Goal: Task Accomplishment & Management: Use online tool/utility

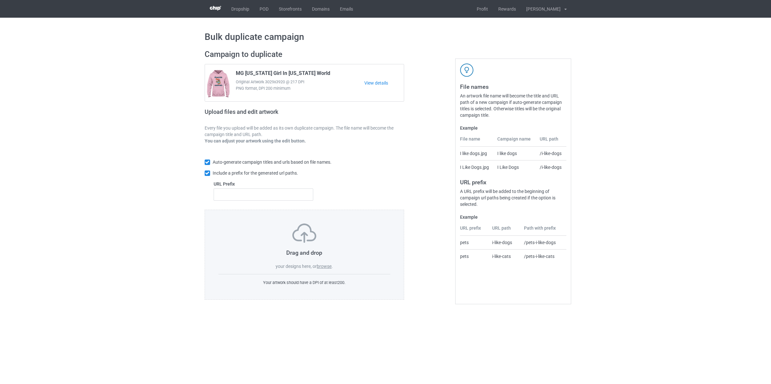
click at [330, 268] on label "browse" at bounding box center [324, 265] width 15 height 5
click at [0, 0] on input "browse" at bounding box center [0, 0] width 0 height 0
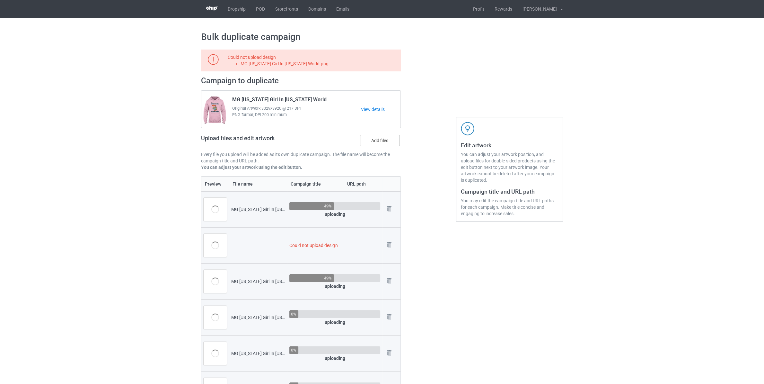
click at [388, 138] on label "Add files" at bounding box center [380, 141] width 40 height 12
click at [0, 0] on input "Add files" at bounding box center [0, 0] width 0 height 0
click at [391, 244] on img at bounding box center [389, 244] width 9 height 9
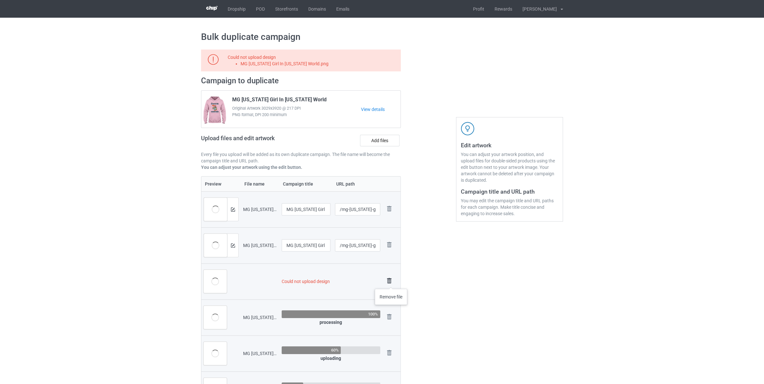
click at [391, 282] on img at bounding box center [389, 280] width 9 height 9
click at [392, 283] on img at bounding box center [389, 280] width 9 height 9
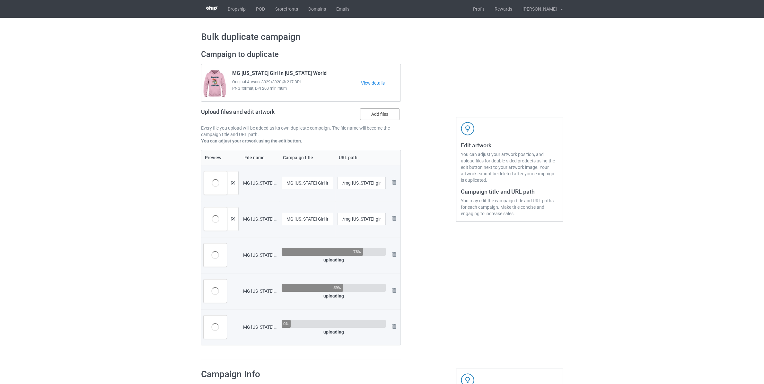
click at [378, 117] on label "Add files" at bounding box center [380, 114] width 40 height 12
click at [0, 0] on input "Add files" at bounding box center [0, 0] width 0 height 0
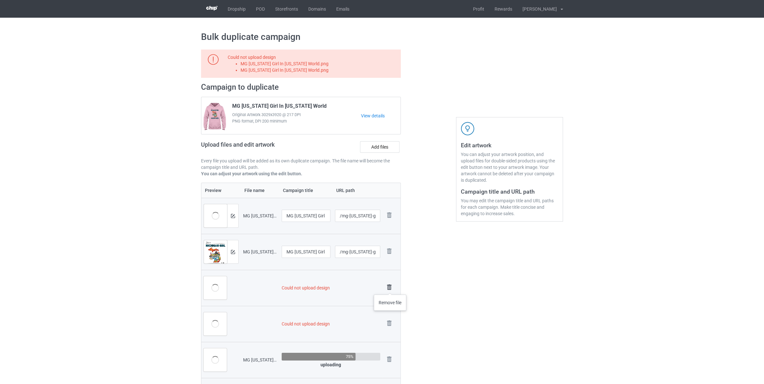
click at [390, 288] on img at bounding box center [389, 286] width 9 height 9
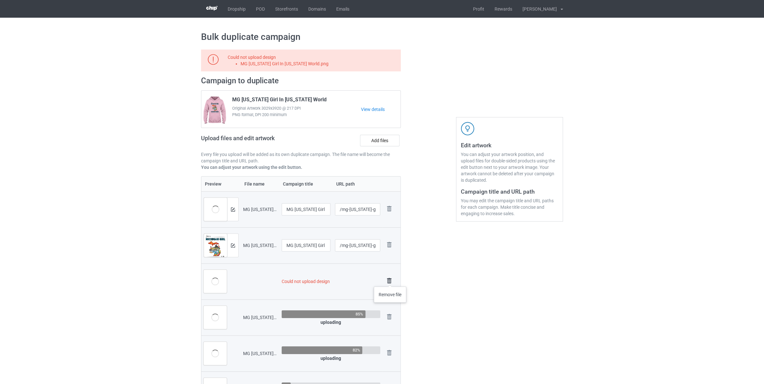
click at [390, 280] on img at bounding box center [389, 280] width 9 height 9
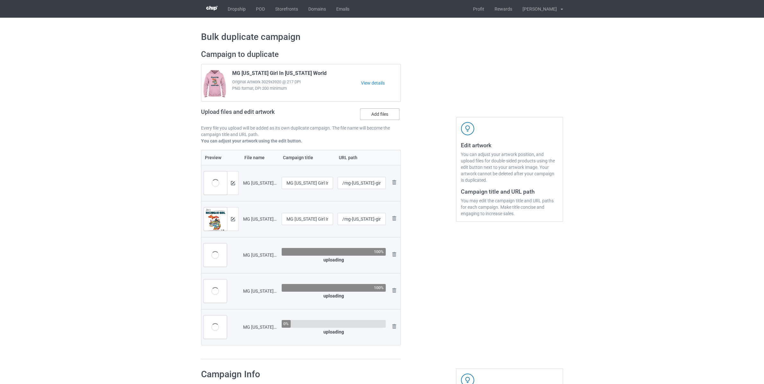
click at [377, 112] on label "Add files" at bounding box center [380, 114] width 40 height 12
click at [0, 0] on input "Add files" at bounding box center [0, 0] width 0 height 0
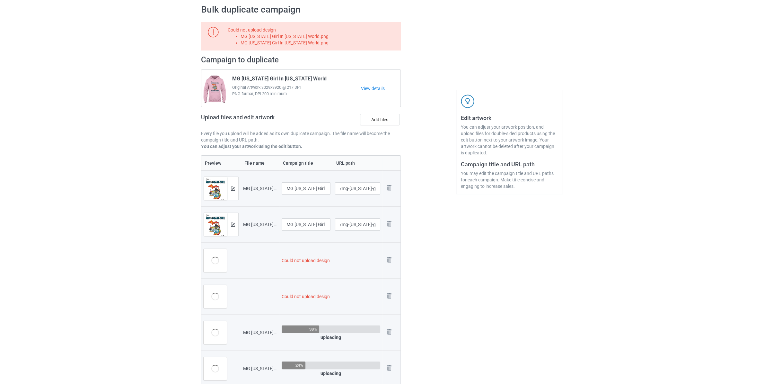
scroll to position [67, 0]
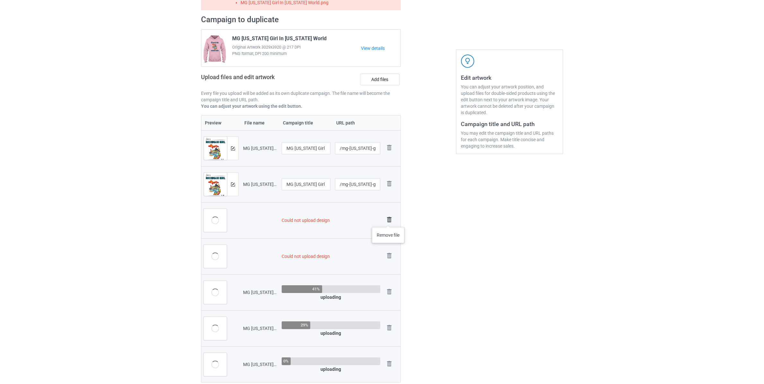
click at [388, 220] on img at bounding box center [389, 219] width 9 height 9
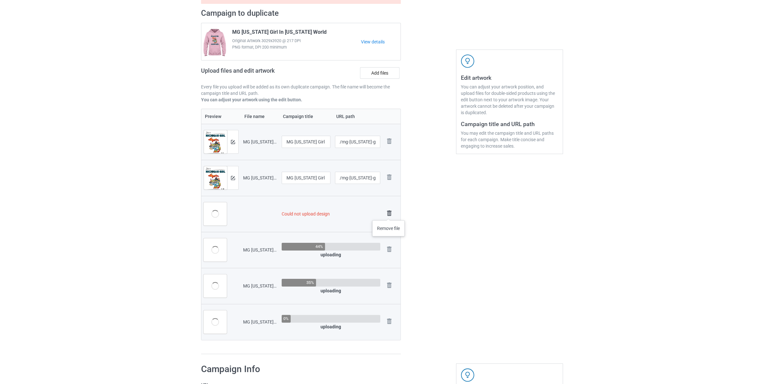
click at [389, 214] on img at bounding box center [389, 212] width 9 height 9
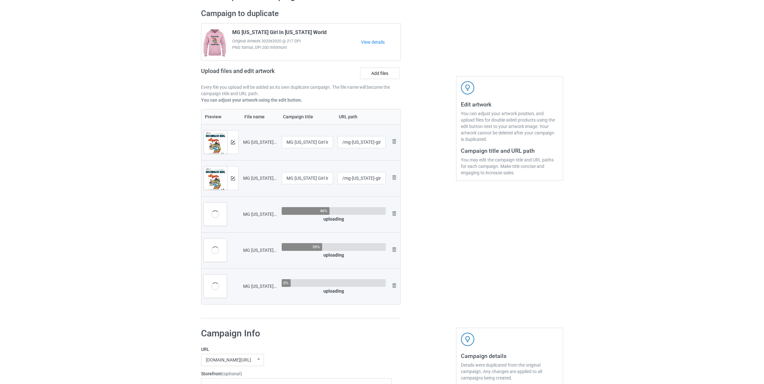
scroll to position [0, 0]
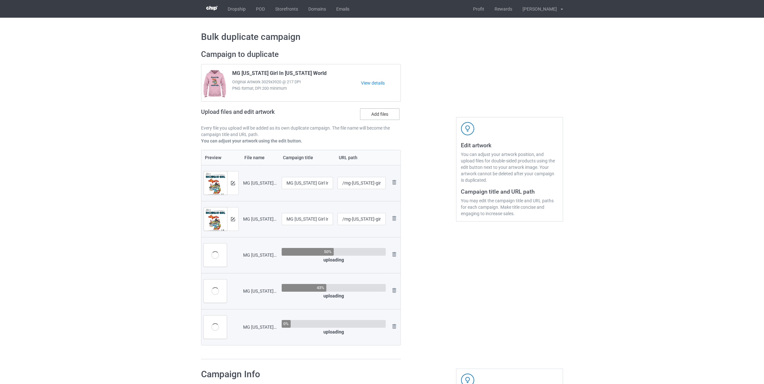
click at [385, 117] on label "Add files" at bounding box center [380, 114] width 40 height 12
click at [0, 0] on input "Add files" at bounding box center [0, 0] width 0 height 0
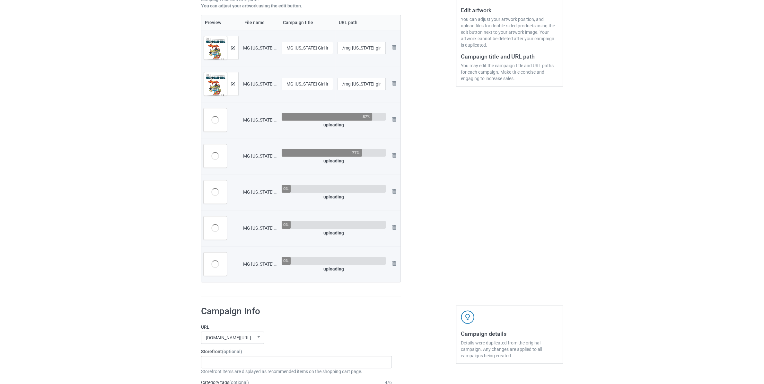
scroll to position [304, 0]
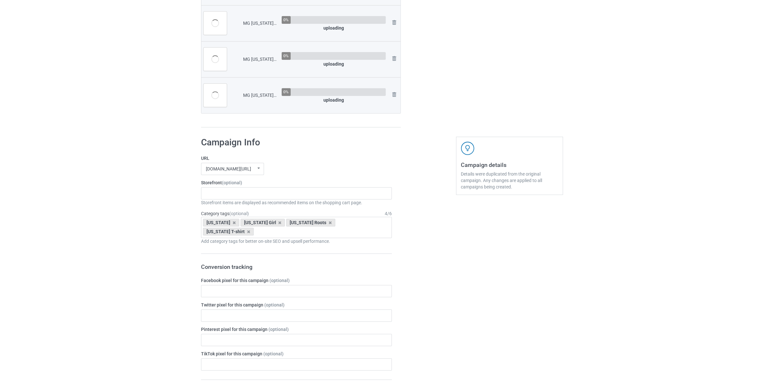
click at [255, 94] on div "MG Michigan Girl In New York World.png" at bounding box center [260, 95] width 34 height 6
copy div "[US_STATE]"
click at [236, 195] on div "Staten Island Store My Memories Store [GEOGRAPHIC_DATA] Store [GEOGRAPHIC_DATA]…" at bounding box center [296, 193] width 191 height 12
paste input "[US_STATE]"
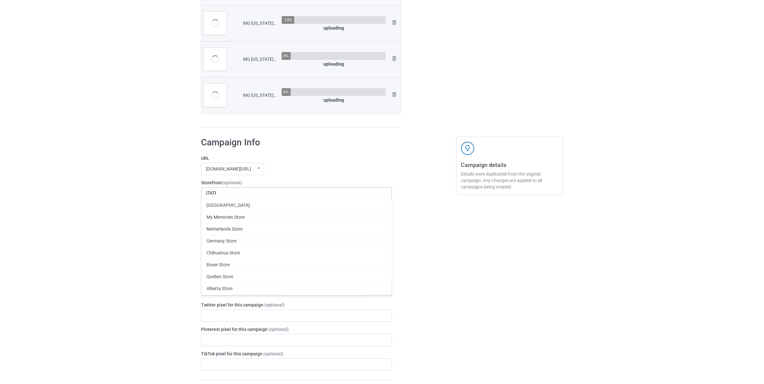
scroll to position [0, 0]
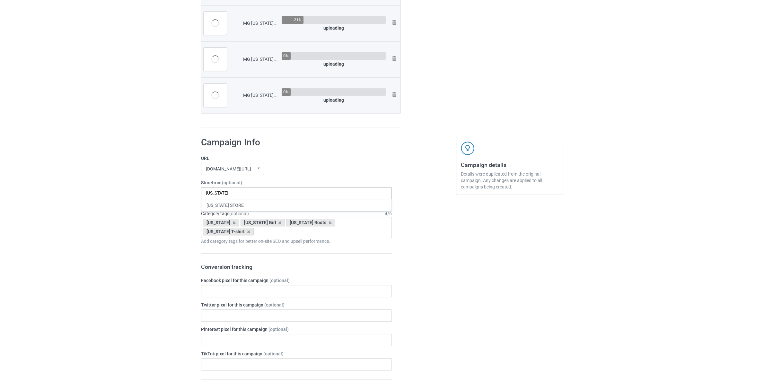
type input "[US_STATE]"
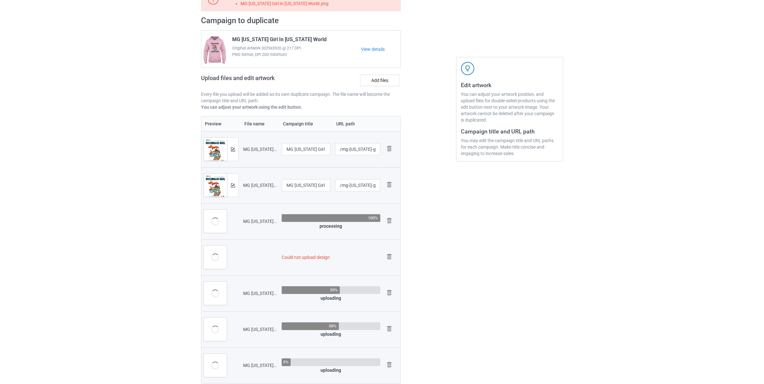
scroll to position [26, 0]
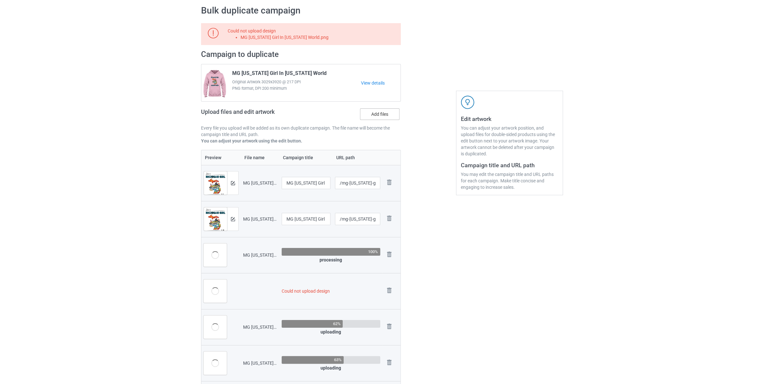
click at [376, 112] on label "Add files" at bounding box center [380, 114] width 40 height 12
click at [0, 0] on input "Add files" at bounding box center [0, 0] width 0 height 0
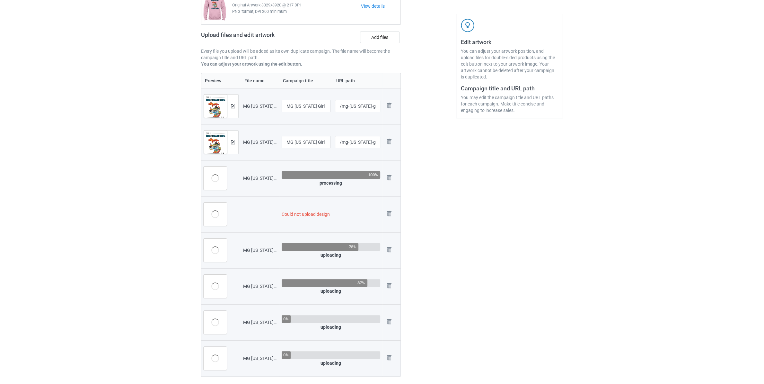
scroll to position [161, 0]
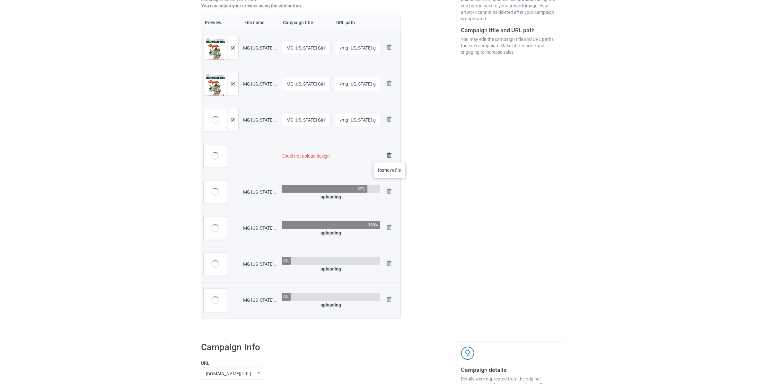
click at [390, 155] on img at bounding box center [389, 155] width 9 height 9
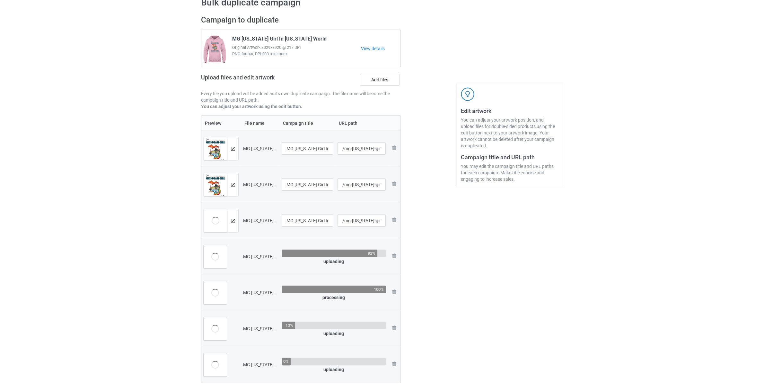
scroll to position [34, 0]
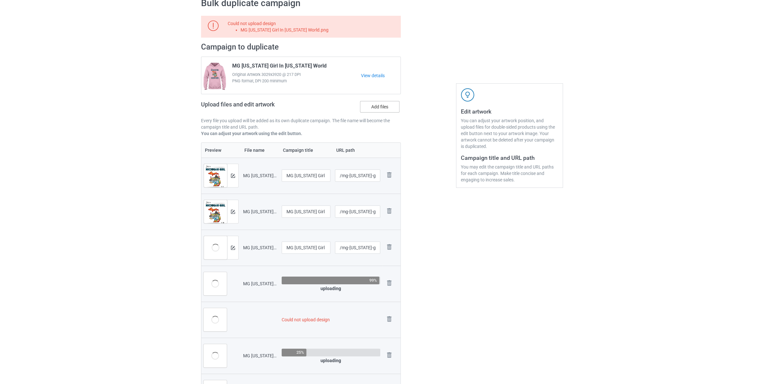
click at [384, 110] on label "Add files" at bounding box center [380, 107] width 40 height 12
click at [0, 0] on input "Add files" at bounding box center [0, 0] width 0 height 0
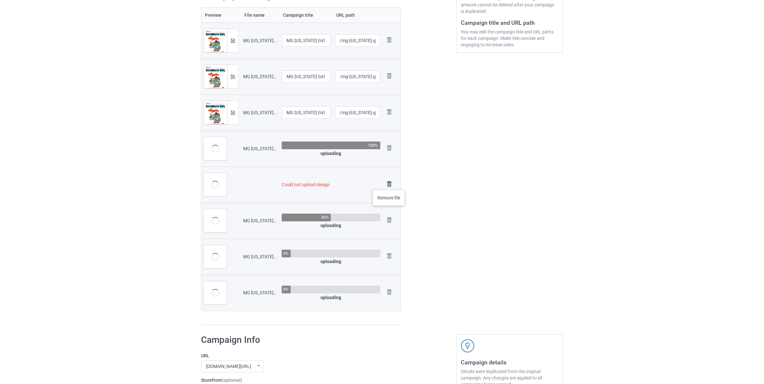
click at [389, 183] on img at bounding box center [389, 183] width 9 height 9
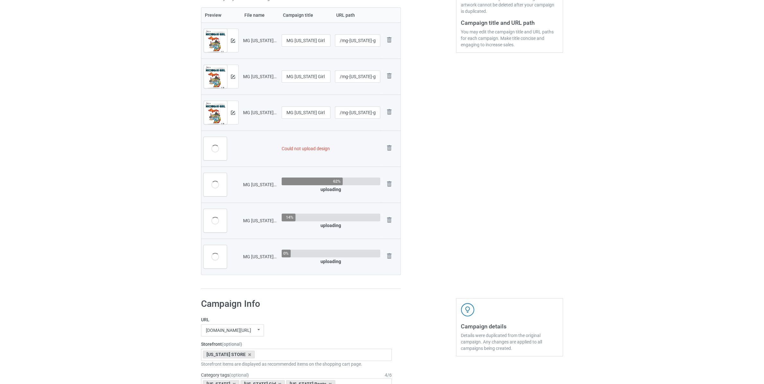
scroll to position [0, 0]
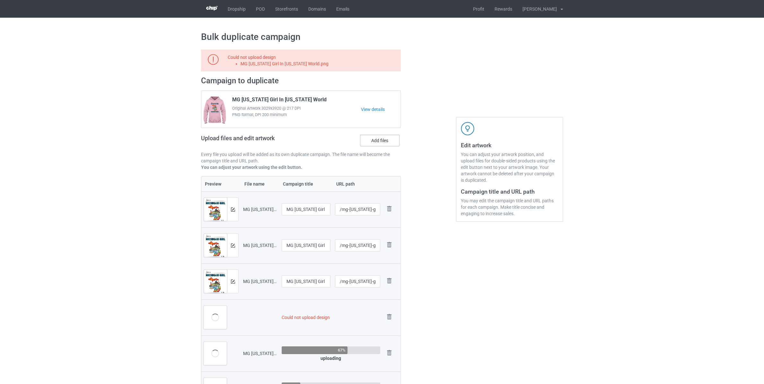
click at [382, 144] on label "Add files" at bounding box center [380, 141] width 40 height 12
click at [0, 0] on input "Add files" at bounding box center [0, 0] width 0 height 0
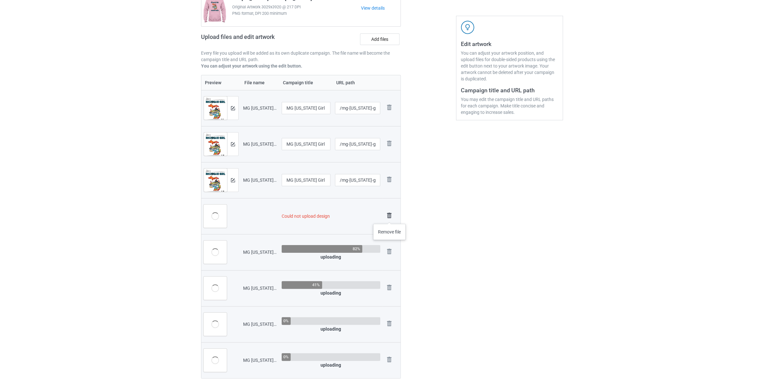
click at [390, 216] on img at bounding box center [389, 215] width 9 height 9
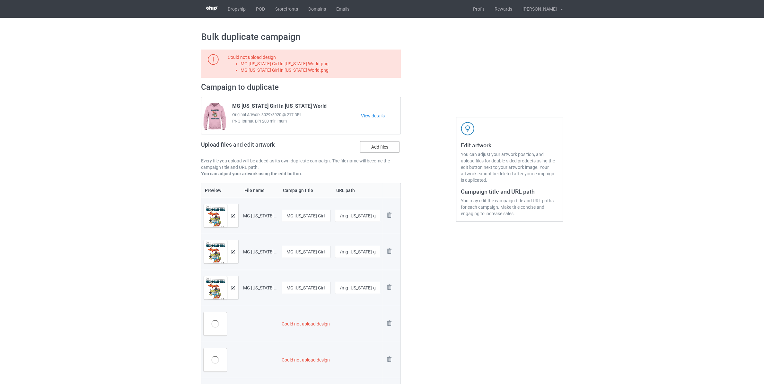
click at [381, 151] on label "Add files" at bounding box center [380, 147] width 40 height 12
click at [0, 0] on input "Add files" at bounding box center [0, 0] width 0 height 0
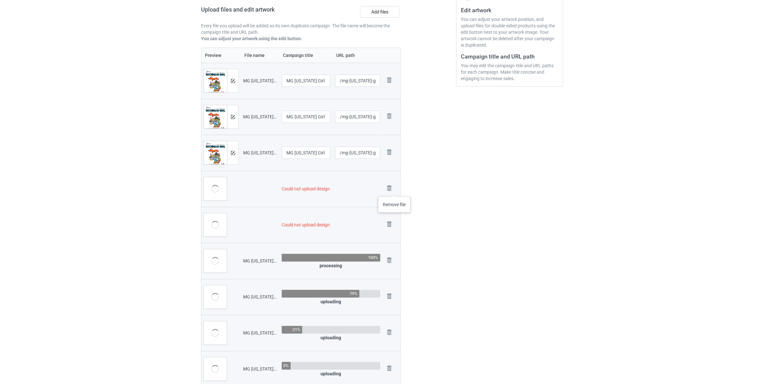
click at [394, 190] on div "Remove file" at bounding box center [391, 188] width 13 height 11
click at [389, 189] on img at bounding box center [389, 187] width 9 height 9
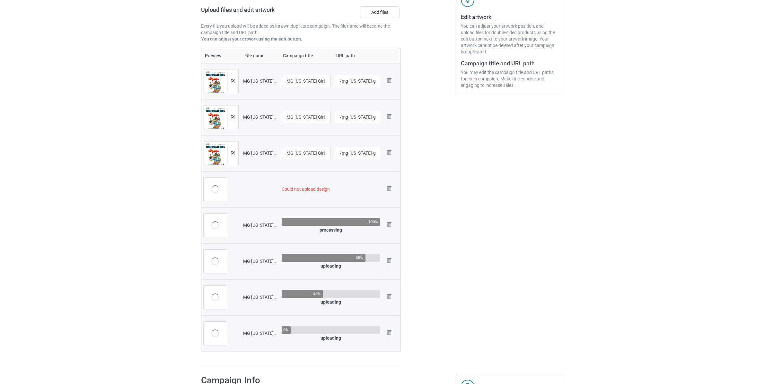
click at [0, 0] on img at bounding box center [0, 0] width 0 height 0
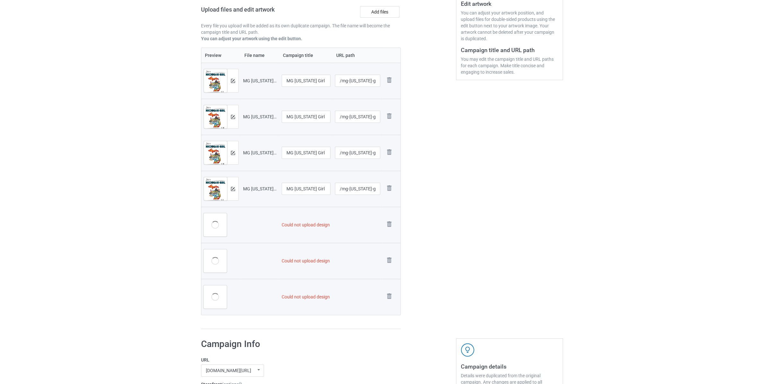
scroll to position [40, 0]
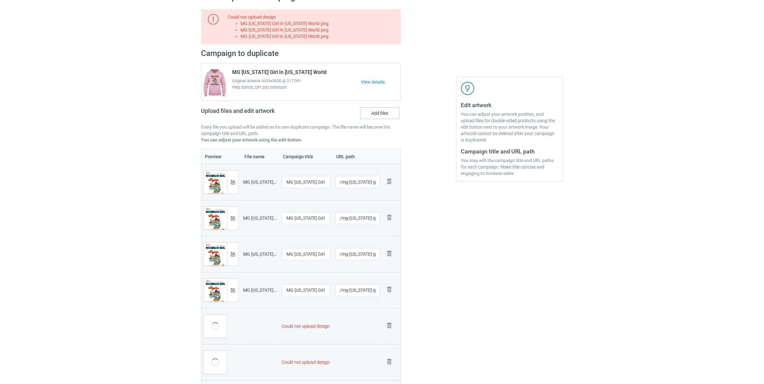
click at [373, 112] on label "Add files" at bounding box center [380, 113] width 40 height 12
click at [0, 0] on input "Add files" at bounding box center [0, 0] width 0 height 0
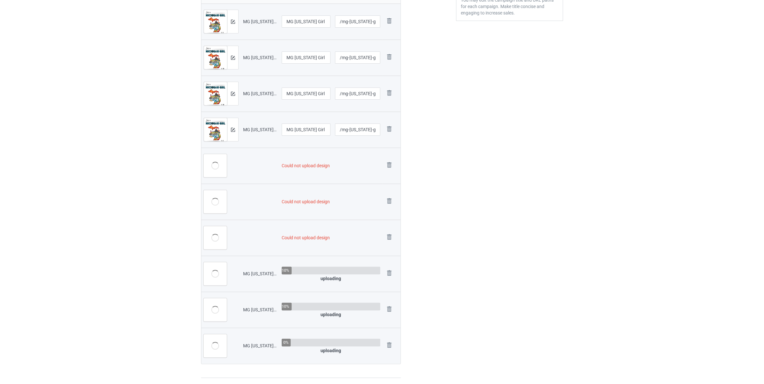
scroll to position [243, 0]
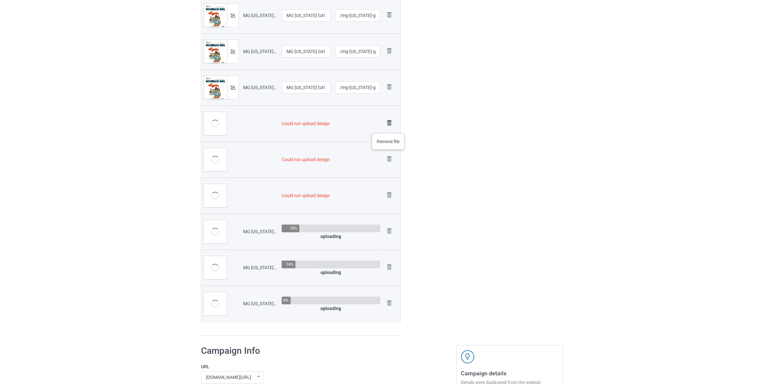
click at [388, 127] on img at bounding box center [389, 122] width 9 height 9
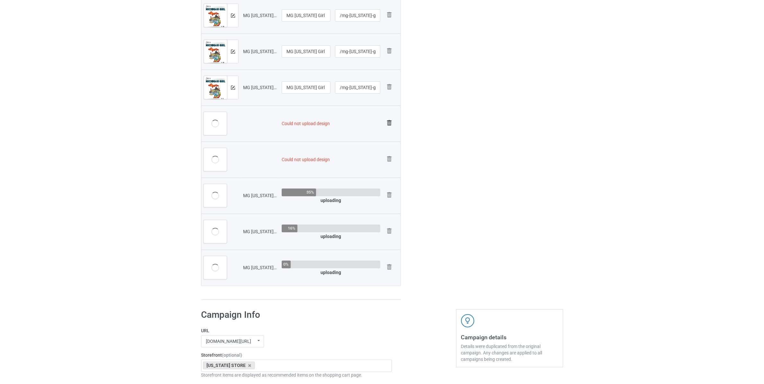
click at [388, 125] on img at bounding box center [389, 122] width 9 height 9
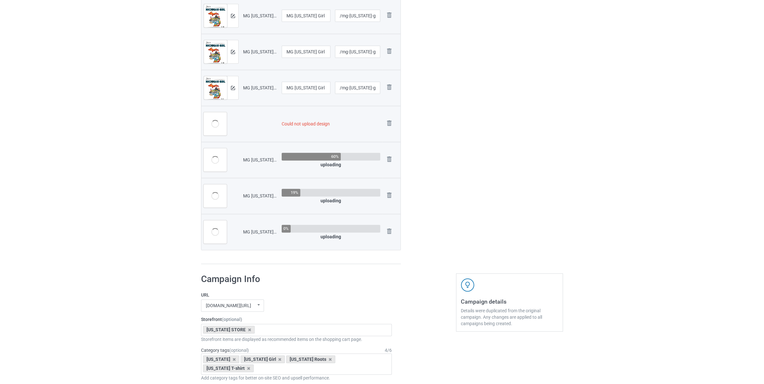
click at [0, 0] on img at bounding box center [0, 0] width 0 height 0
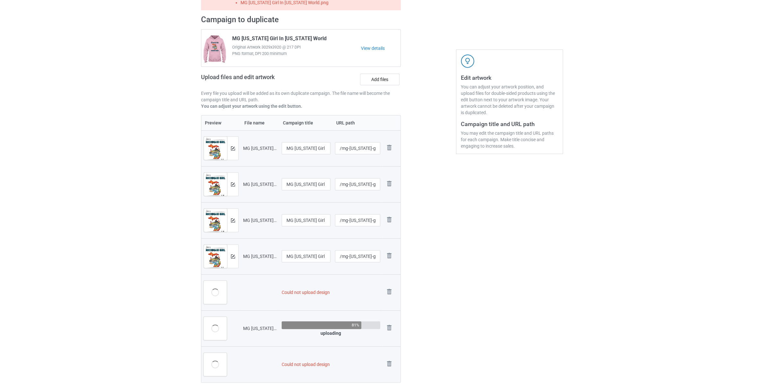
scroll to position [0, 0]
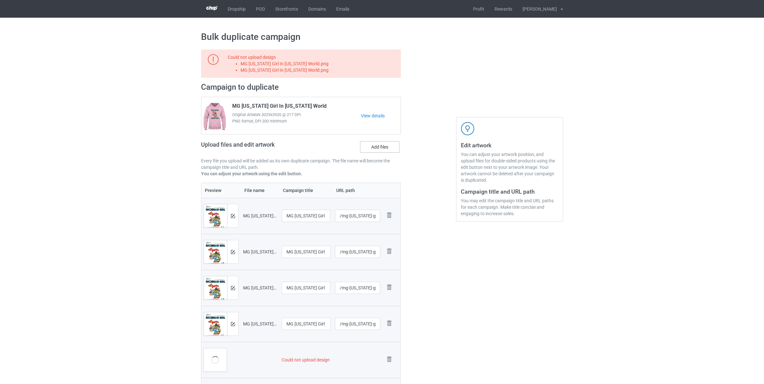
click at [375, 148] on label "Add files" at bounding box center [380, 147] width 40 height 12
click at [0, 0] on input "Add files" at bounding box center [0, 0] width 0 height 0
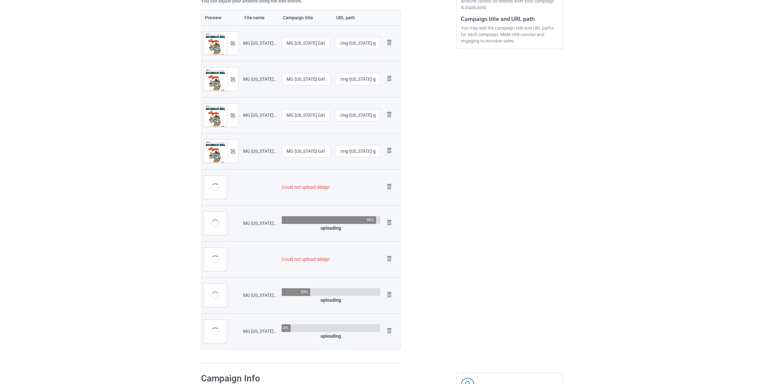
scroll to position [202, 0]
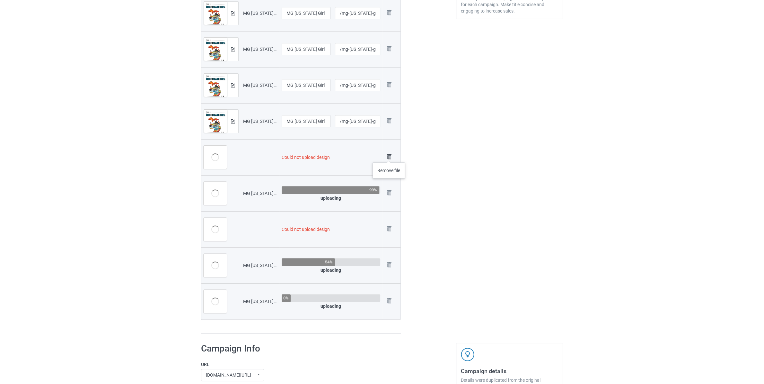
click at [389, 156] on img at bounding box center [389, 156] width 9 height 9
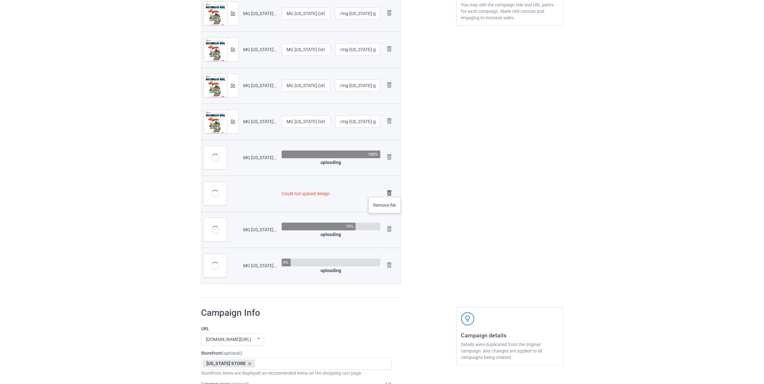
click at [385, 190] on img at bounding box center [389, 192] width 9 height 9
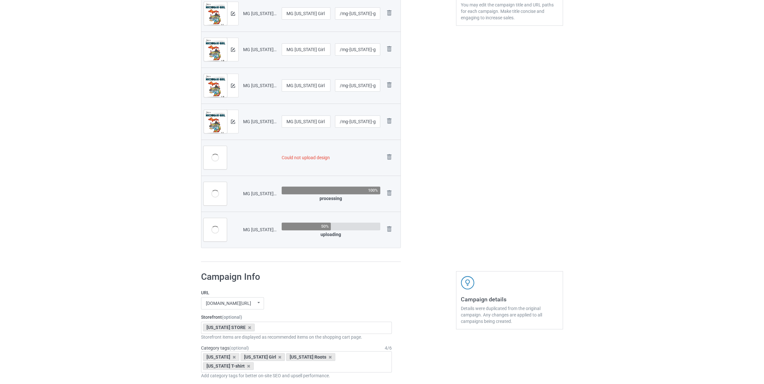
scroll to position [0, 0]
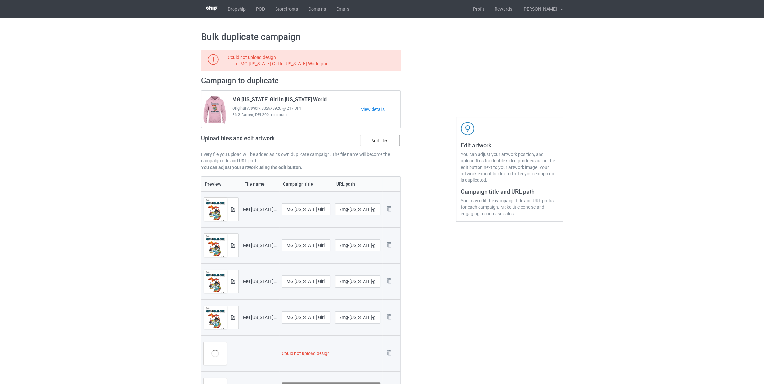
click at [386, 141] on label "Add files" at bounding box center [380, 141] width 40 height 12
click at [0, 0] on input "Add files" at bounding box center [0, 0] width 0 height 0
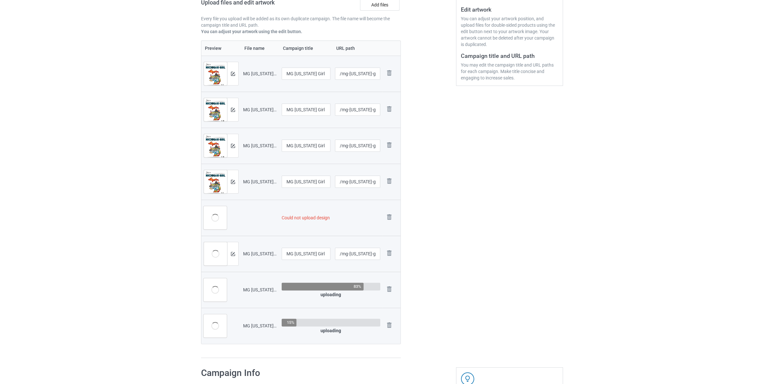
scroll to position [169, 0]
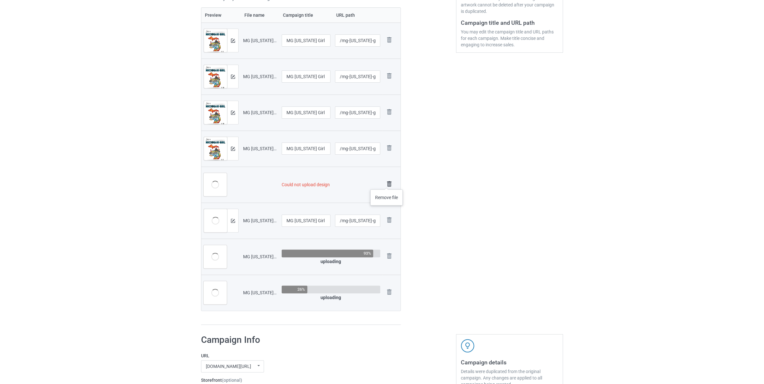
click at [387, 183] on img at bounding box center [389, 183] width 9 height 9
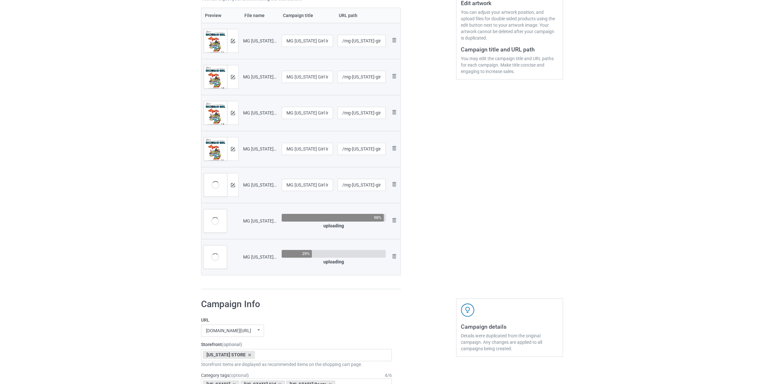
scroll to position [0, 0]
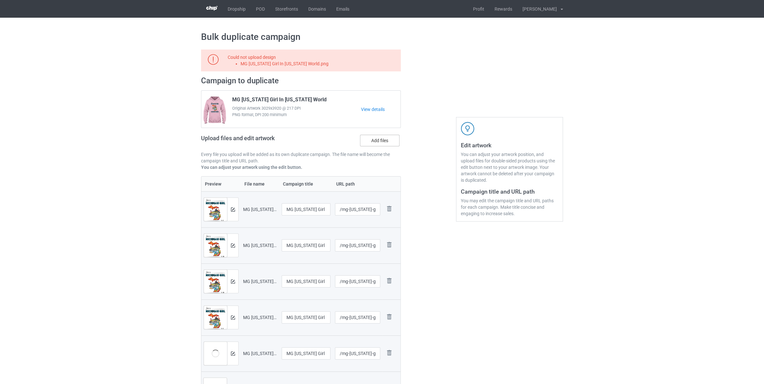
click at [392, 141] on label "Add files" at bounding box center [380, 141] width 40 height 12
click at [0, 0] on input "Add files" at bounding box center [0, 0] width 0 height 0
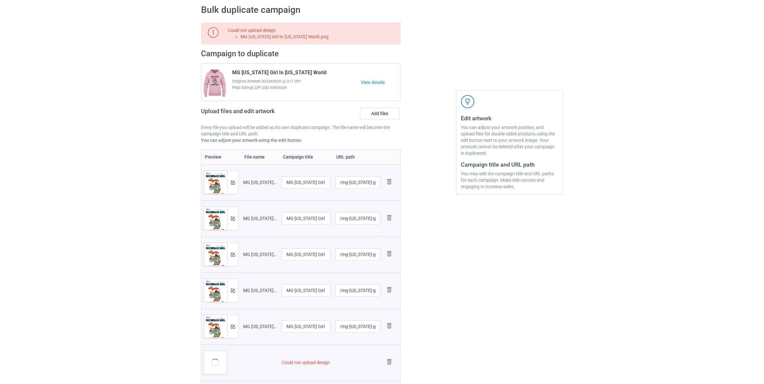
scroll to position [169, 0]
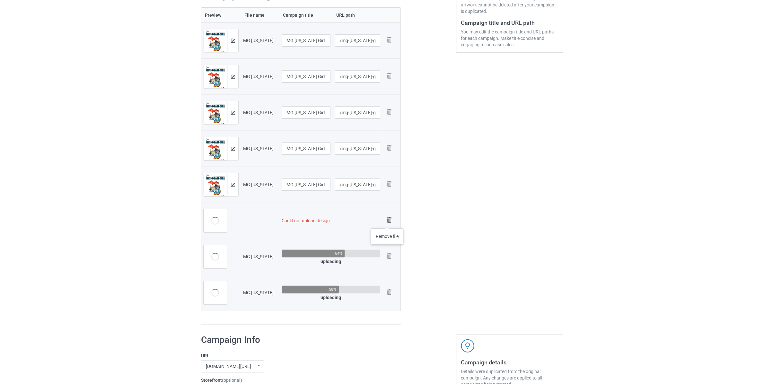
click at [387, 222] on img at bounding box center [389, 219] width 9 height 9
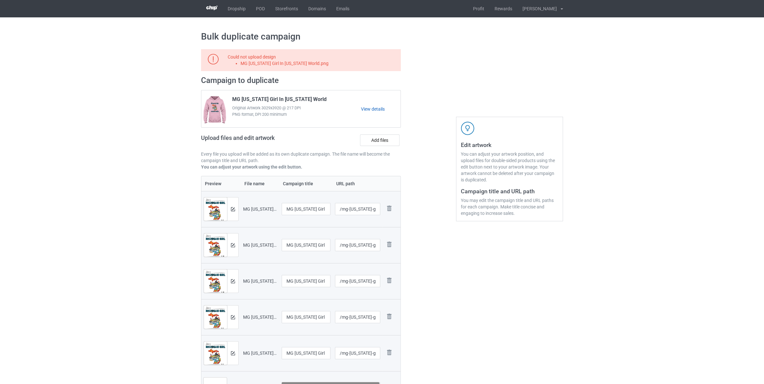
scroll to position [0, 0]
click at [393, 144] on label "Add files" at bounding box center [380, 141] width 40 height 12
click at [0, 0] on input "Add files" at bounding box center [0, 0] width 0 height 0
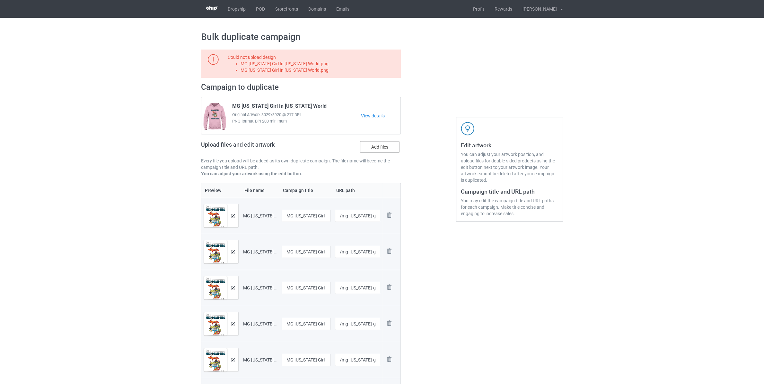
click at [382, 145] on label "Add files" at bounding box center [380, 147] width 40 height 12
click at [0, 0] on input "Add files" at bounding box center [0, 0] width 0 height 0
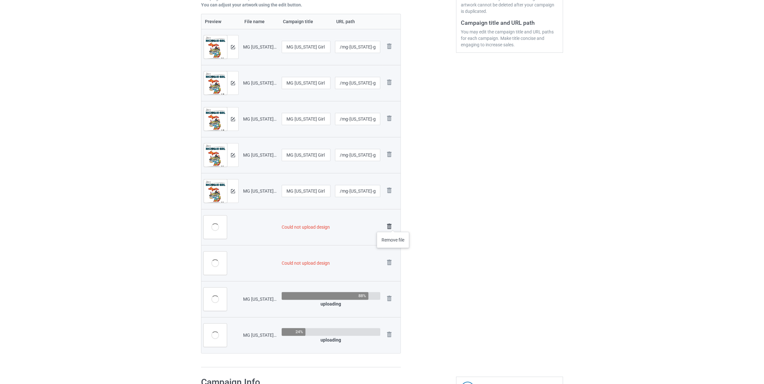
click at [393, 225] on img at bounding box center [389, 226] width 9 height 9
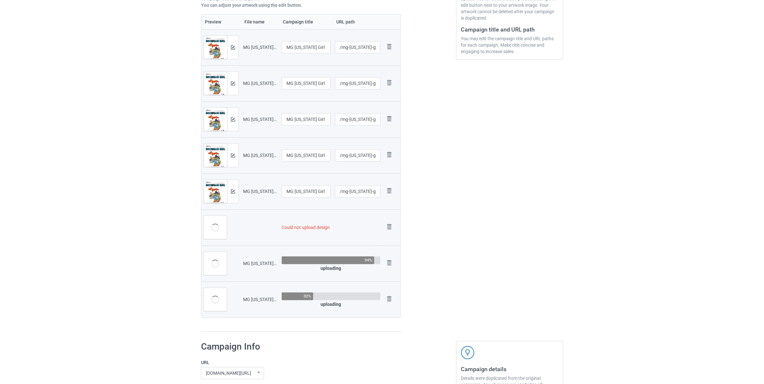
click at [0, 0] on img at bounding box center [0, 0] width 0 height 0
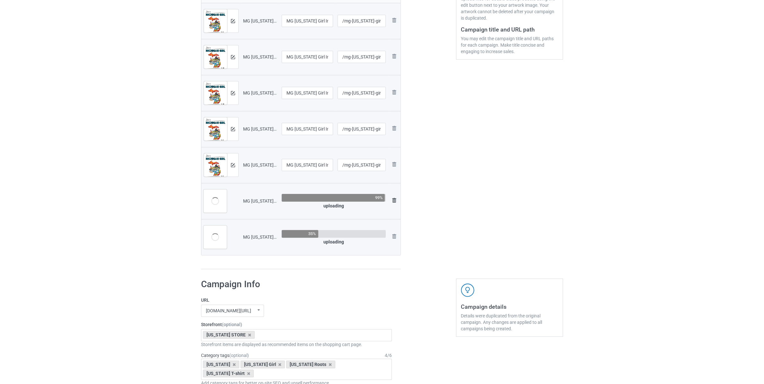
scroll to position [135, 0]
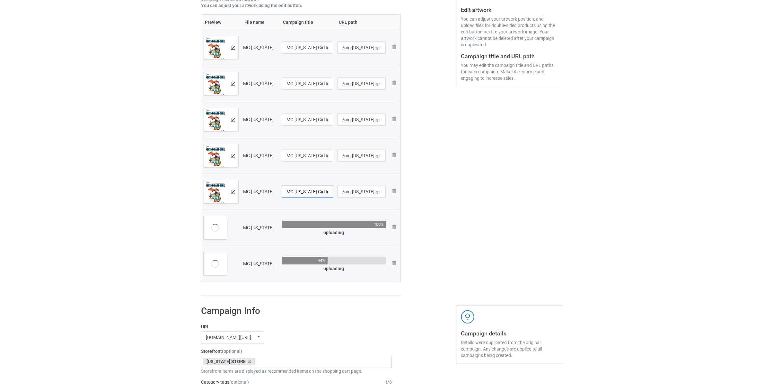
click at [324, 191] on input "MG Michigan Girl In New York World" at bounding box center [307, 191] width 51 height 12
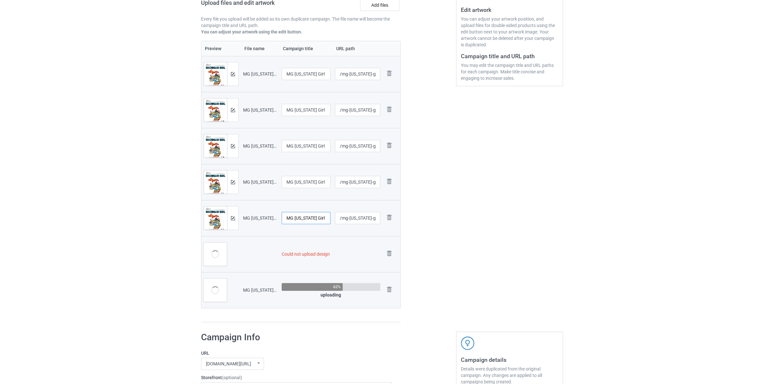
scroll to position [162, 0]
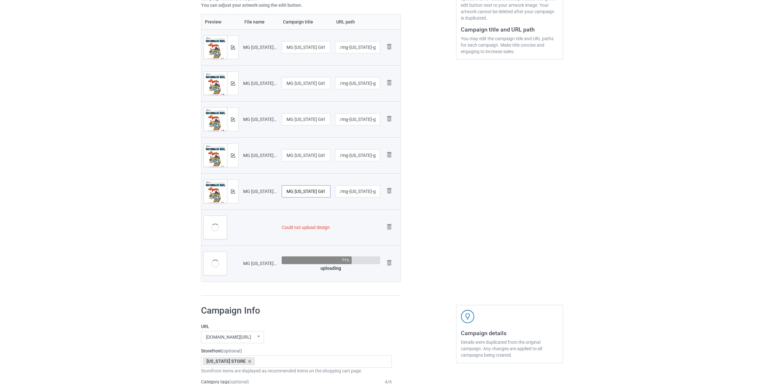
click at [324, 191] on input "MG Michigan Girl In New York World" at bounding box center [306, 191] width 49 height 12
click at [313, 154] on input "MG Michigan Girl In Florida World" at bounding box center [306, 155] width 49 height 12
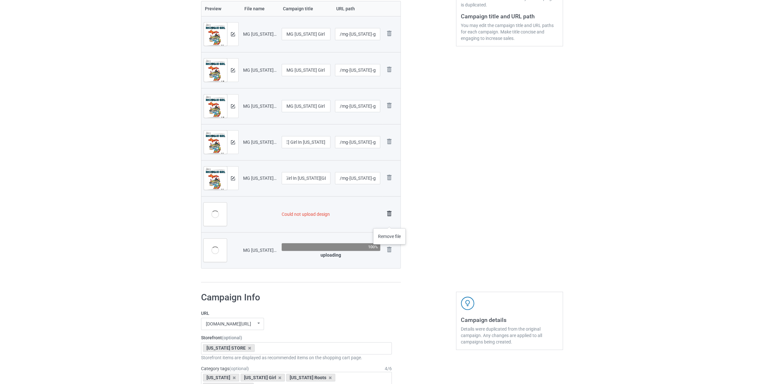
click at [390, 218] on img at bounding box center [389, 213] width 9 height 9
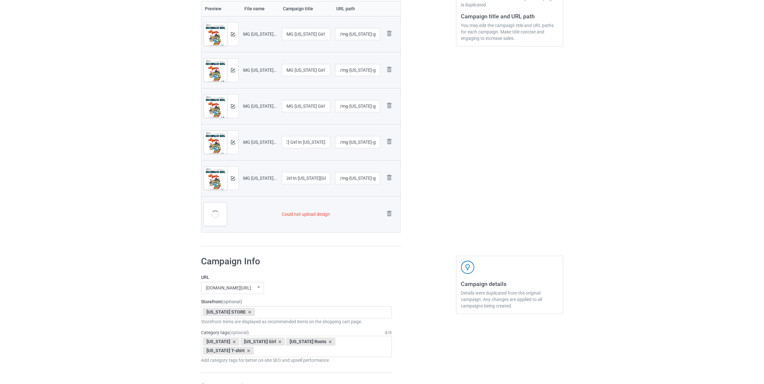
scroll to position [169, 0]
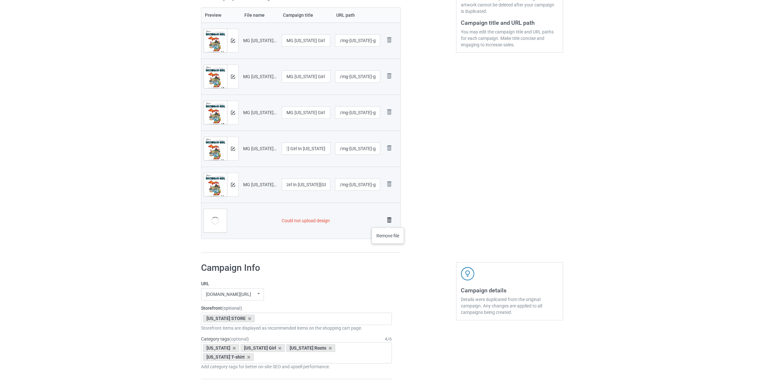
click at [388, 221] on img at bounding box center [389, 219] width 9 height 9
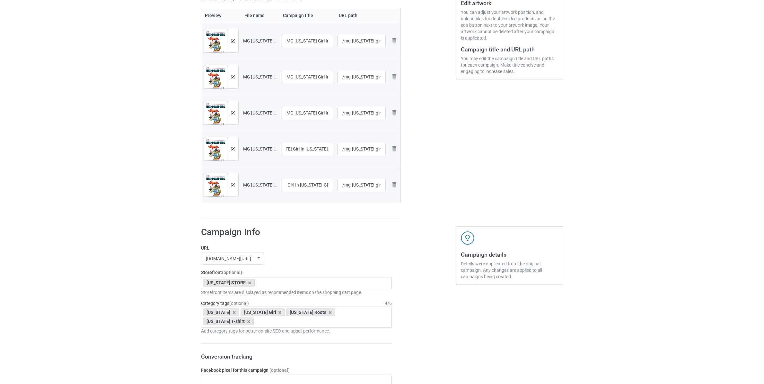
scroll to position [0, 0]
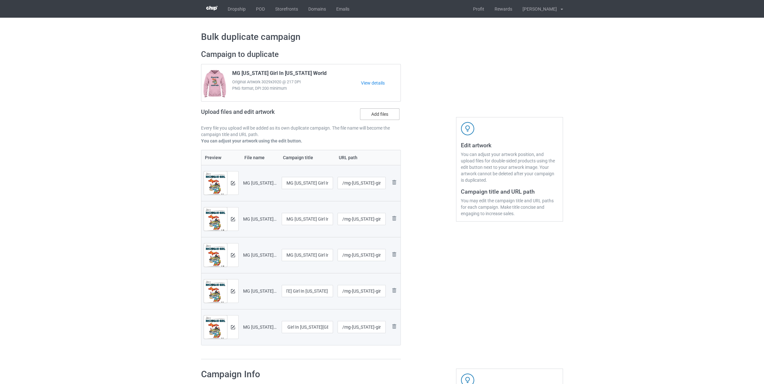
click at [384, 111] on label "Add files" at bounding box center [380, 114] width 40 height 12
click at [0, 0] on input "Add files" at bounding box center [0, 0] width 0 height 0
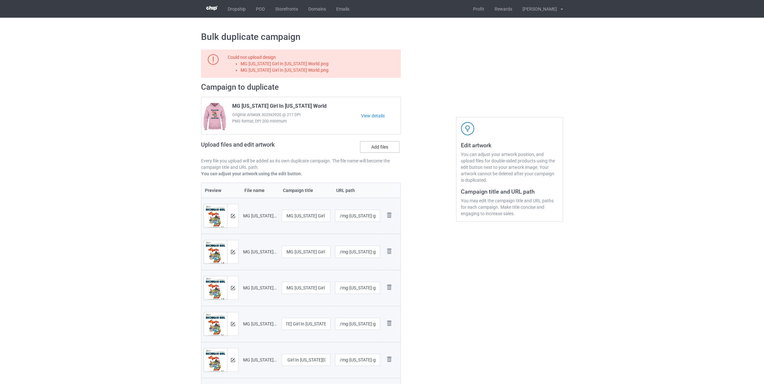
click at [384, 146] on label "Add files" at bounding box center [380, 147] width 40 height 12
click at [0, 0] on input "Add files" at bounding box center [0, 0] width 0 height 0
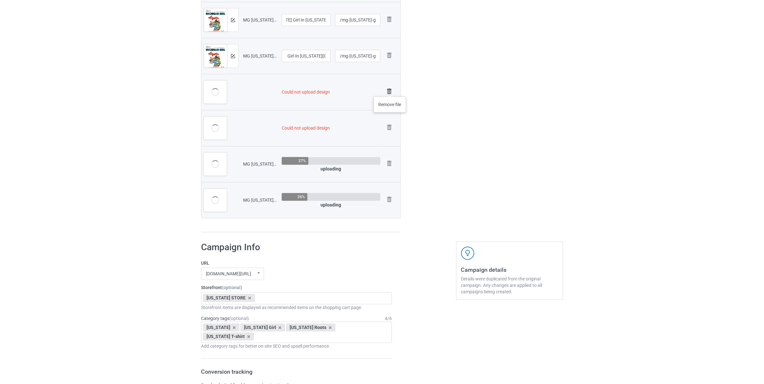
click at [390, 90] on img at bounding box center [389, 91] width 9 height 9
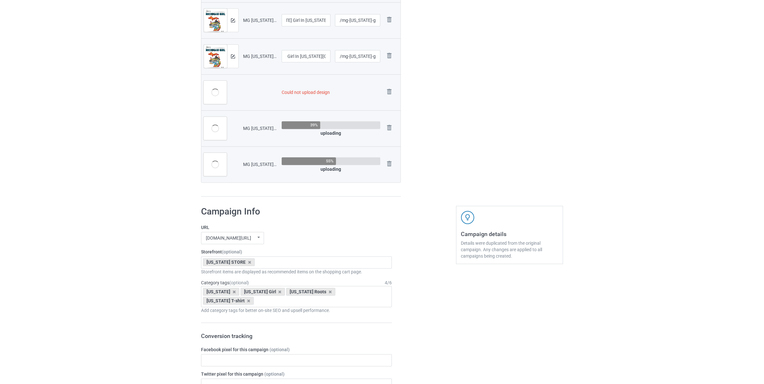
click at [0, 0] on img at bounding box center [0, 0] width 0 height 0
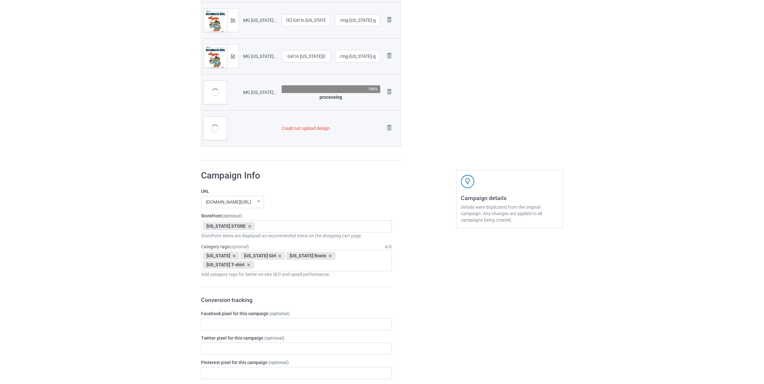
scroll to position [304, 0]
click at [393, 95] on img at bounding box center [389, 91] width 9 height 9
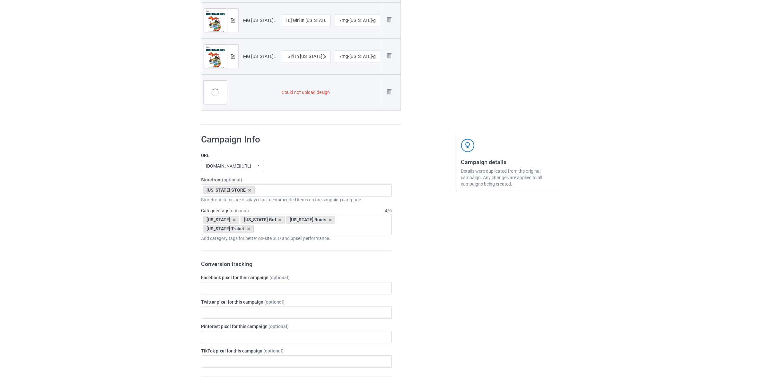
click at [0, 0] on img at bounding box center [0, 0] width 0 height 0
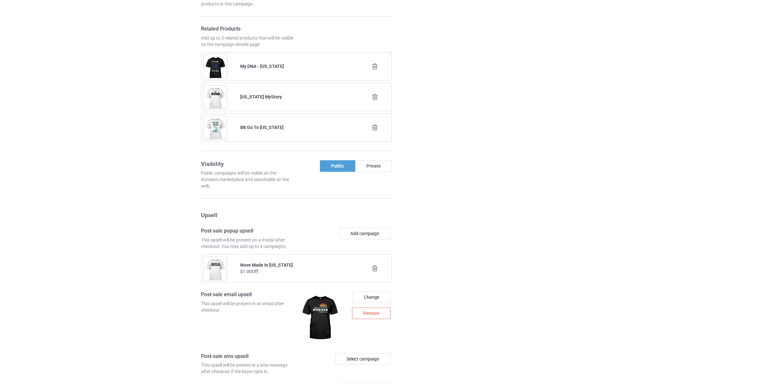
scroll to position [749, 0]
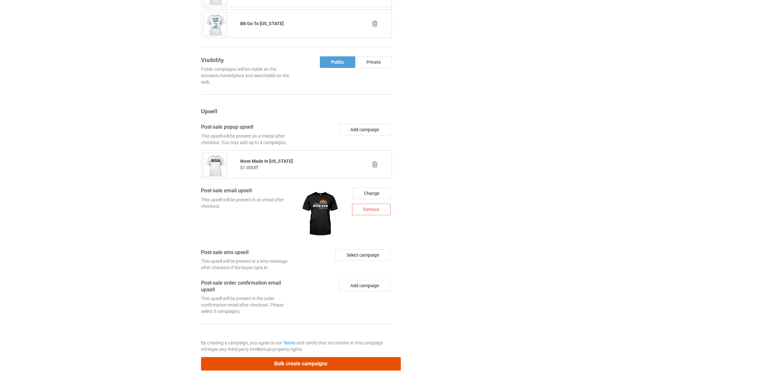
click at [345, 368] on button "Bulk create campaigns" at bounding box center [301, 363] width 200 height 13
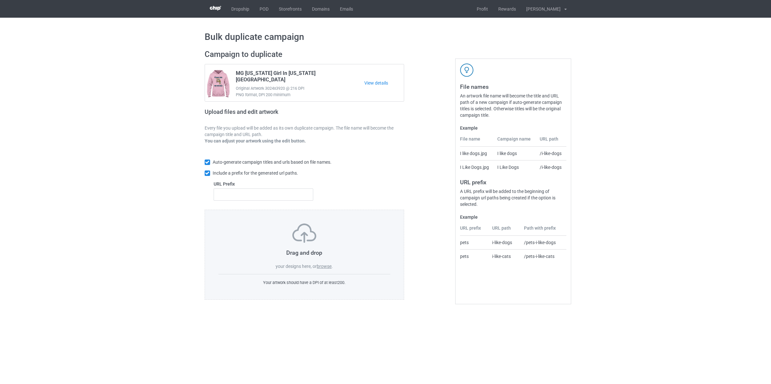
click at [326, 266] on label "browse" at bounding box center [324, 265] width 15 height 5
click at [0, 0] on input "browse" at bounding box center [0, 0] width 0 height 0
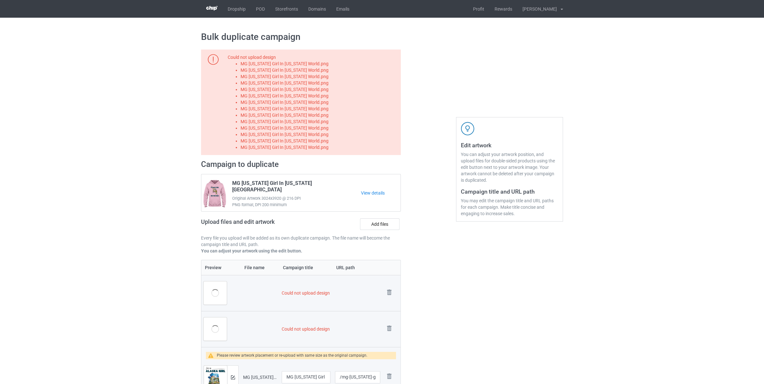
scroll to position [135, 0]
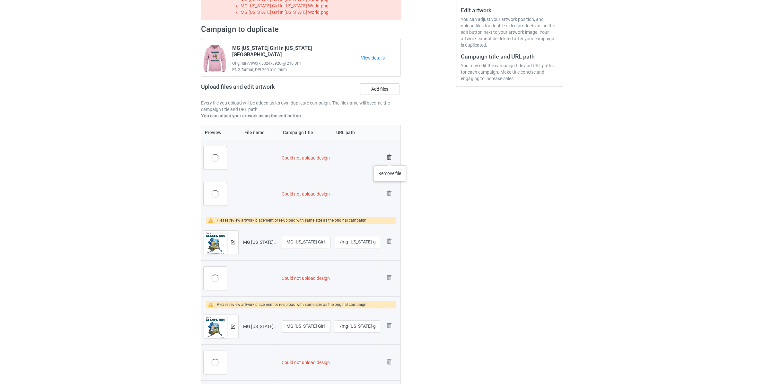
click at [390, 159] on img at bounding box center [389, 157] width 9 height 9
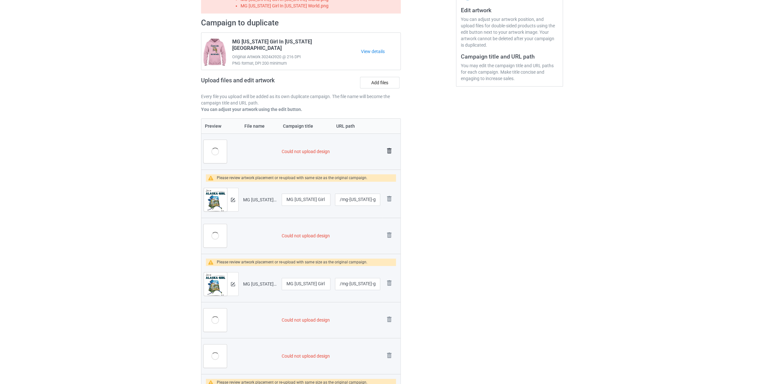
click at [389, 149] on img at bounding box center [389, 150] width 9 height 9
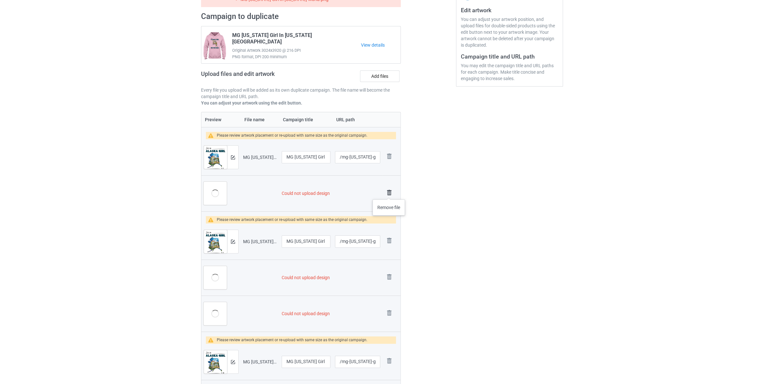
click at [389, 193] on img at bounding box center [389, 192] width 9 height 9
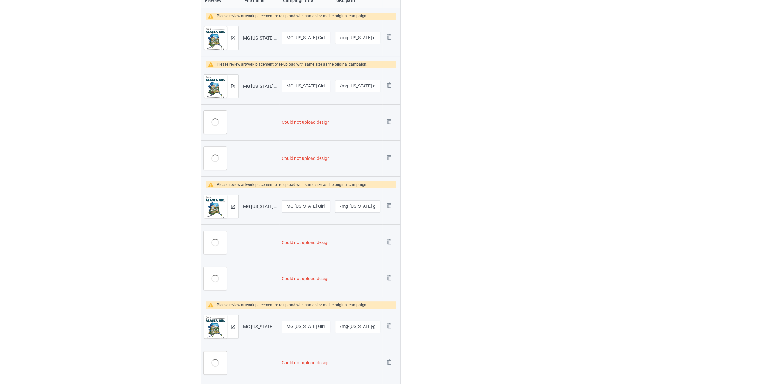
scroll to position [270, 0]
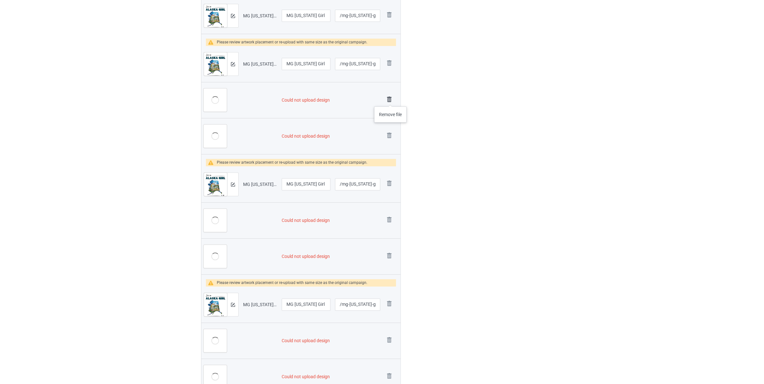
click at [391, 100] on img at bounding box center [389, 99] width 9 height 9
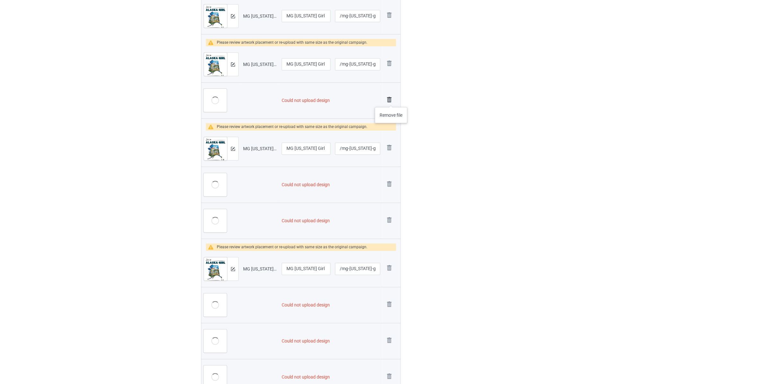
click at [391, 101] on img at bounding box center [389, 99] width 9 height 9
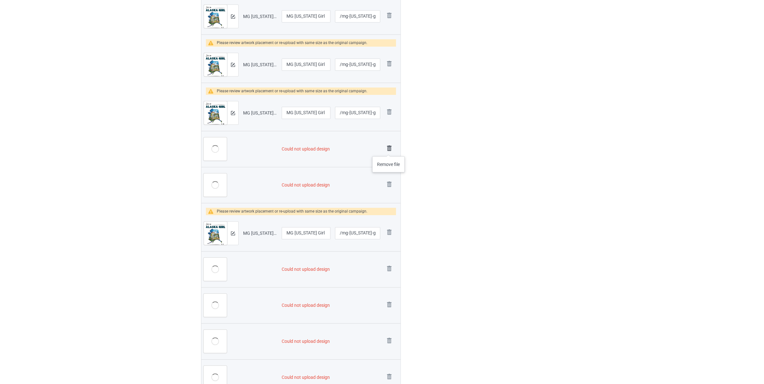
click at [389, 150] on img at bounding box center [389, 148] width 9 height 9
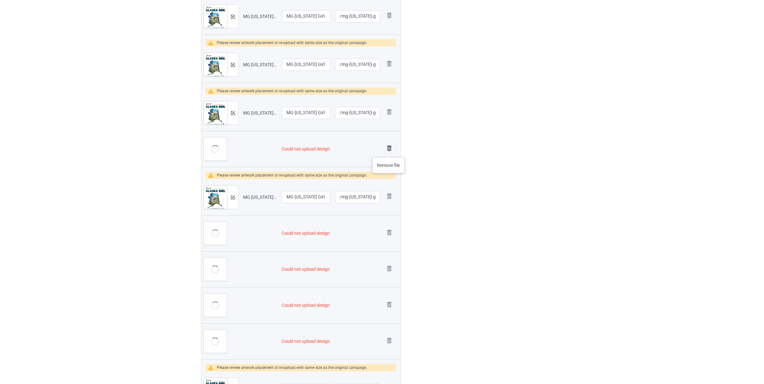
click at [389, 151] on img at bounding box center [389, 148] width 9 height 9
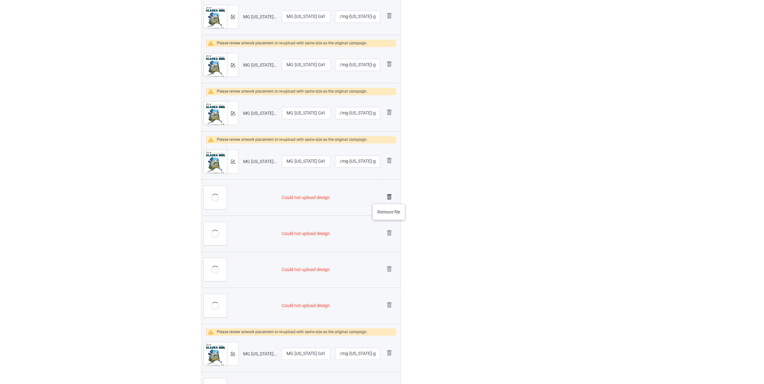
click at [389, 197] on img at bounding box center [389, 196] width 9 height 9
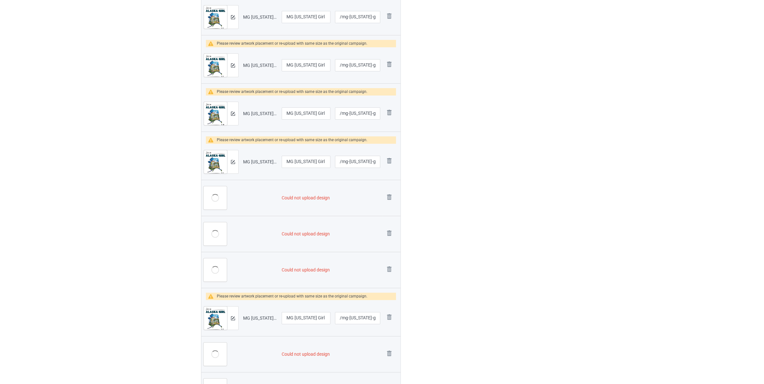
click at [0, 0] on img at bounding box center [0, 0] width 0 height 0
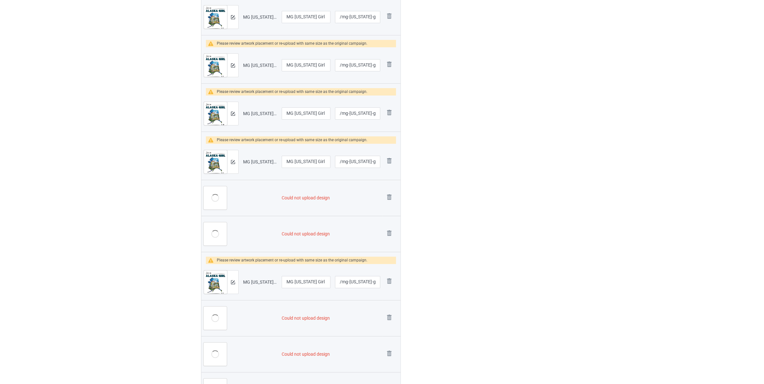
click at [0, 0] on img at bounding box center [0, 0] width 0 height 0
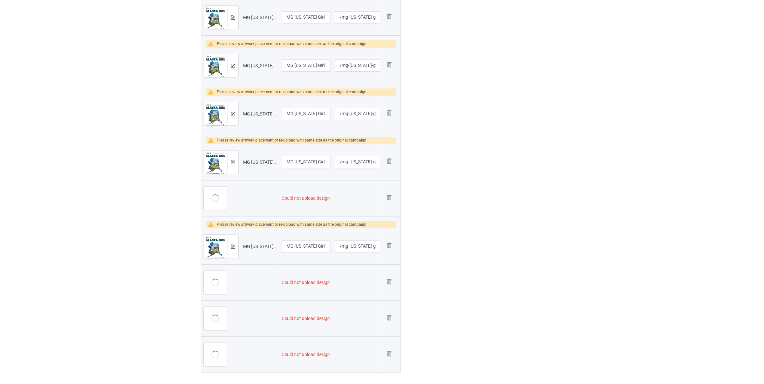
click at [0, 0] on img at bounding box center [0, 0] width 0 height 0
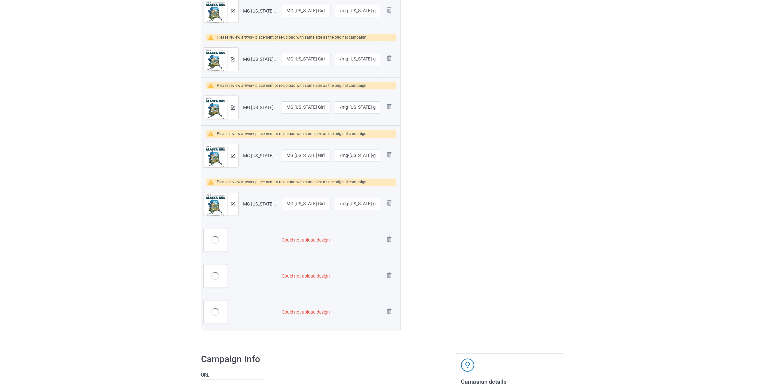
scroll to position [217, 0]
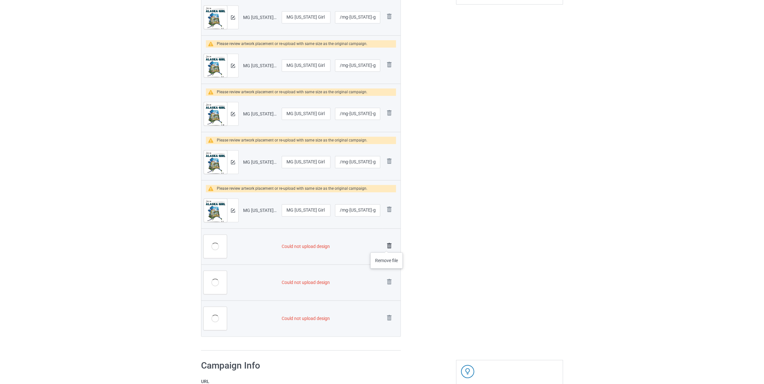
click at [387, 247] on img at bounding box center [389, 245] width 9 height 9
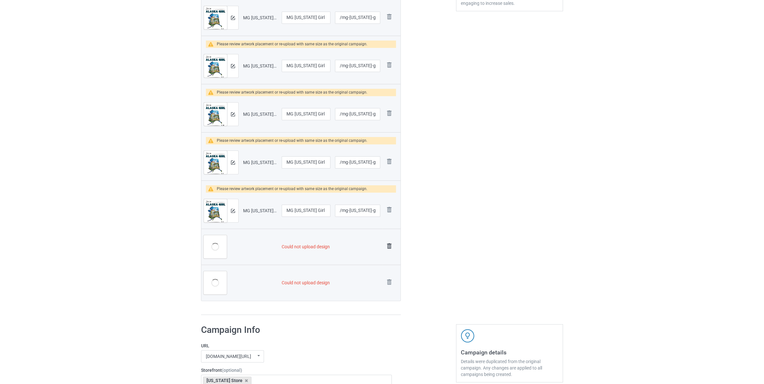
click at [388, 248] on img at bounding box center [389, 245] width 9 height 9
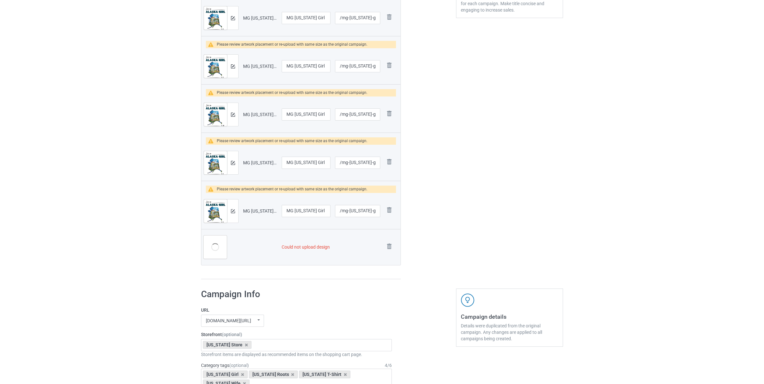
click at [0, 0] on img at bounding box center [0, 0] width 0 height 0
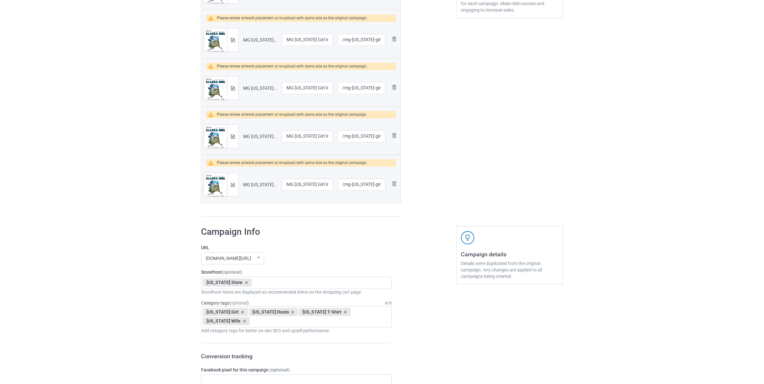
scroll to position [177, 0]
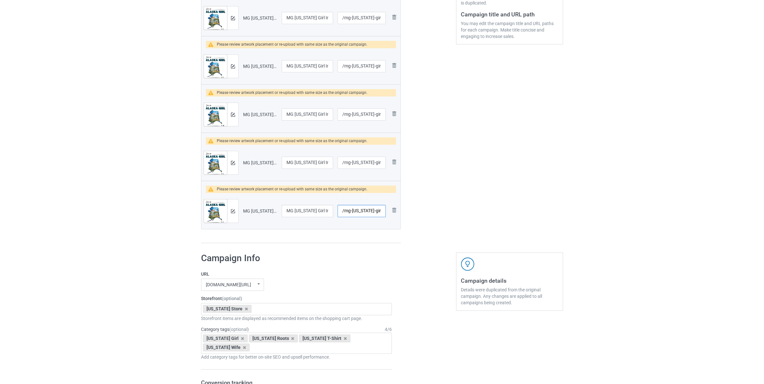
click at [358, 211] on input "/mg-[US_STATE]-girl-in-[US_STATE]-world" at bounding box center [362, 211] width 48 height 12
click at [238, 310] on div "[US_STATE] Store" at bounding box center [227, 309] width 49 height 8
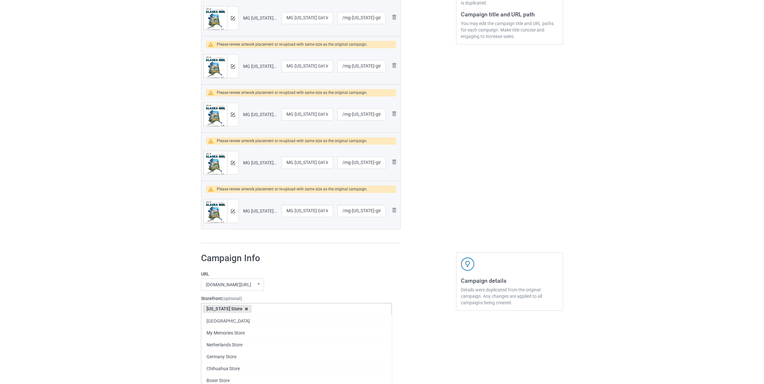
click at [245, 310] on icon at bounding box center [246, 308] width 3 height 4
click at [246, 308] on div "Staten Island Store My Memories Store [GEOGRAPHIC_DATA] Store [GEOGRAPHIC_DATA]…" at bounding box center [296, 309] width 191 height 12
paste input "[US_STATE]"
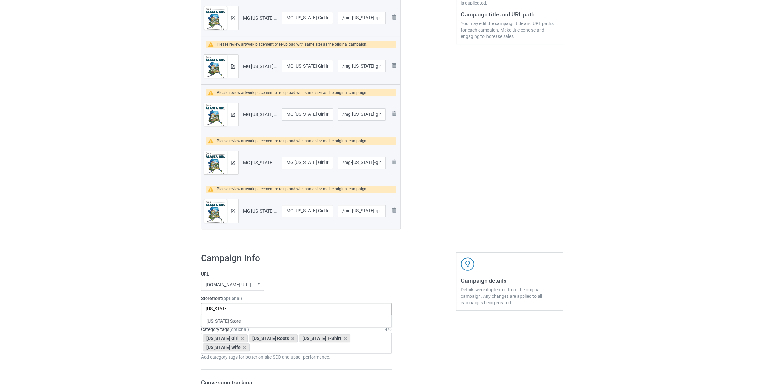
type input "[US_STATE]"
click at [241, 339] on icon at bounding box center [242, 338] width 3 height 4
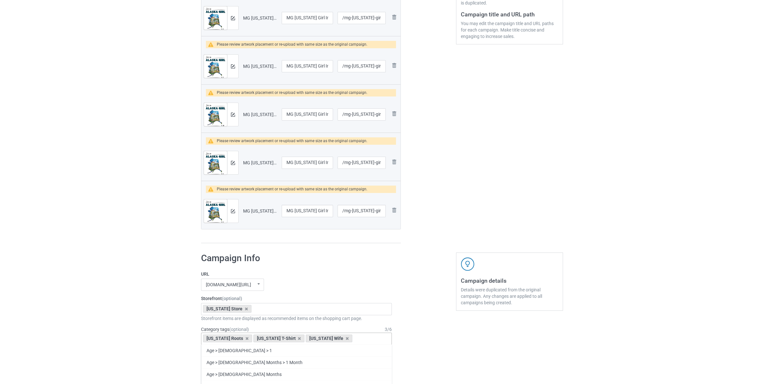
click at [235, 340] on div "[US_STATE] Roots" at bounding box center [227, 338] width 49 height 8
click at [245, 340] on icon at bounding box center [246, 338] width 3 height 4
click at [248, 338] on icon at bounding box center [249, 338] width 3 height 4
click at [243, 339] on icon at bounding box center [244, 338] width 3 height 4
paste input "[US_STATE]"
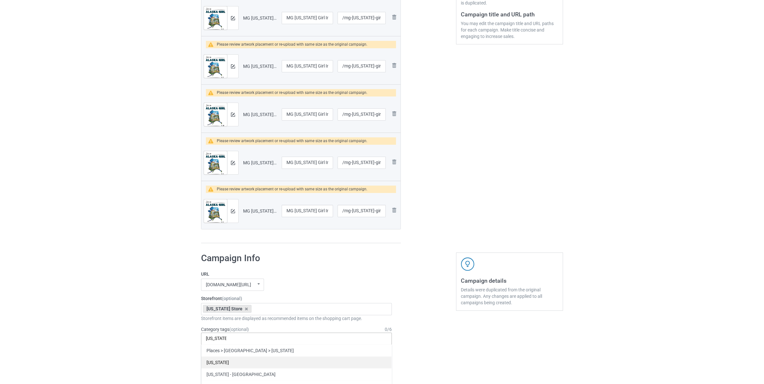
type input "[US_STATE]"
click at [229, 366] on div "[US_STATE]" at bounding box center [296, 362] width 190 height 12
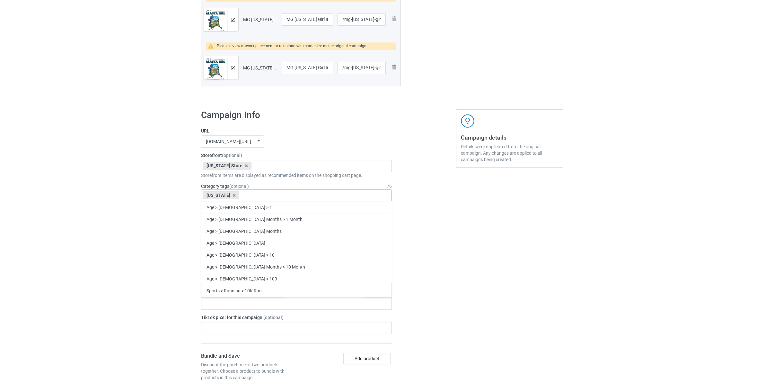
scroll to position [346, 0]
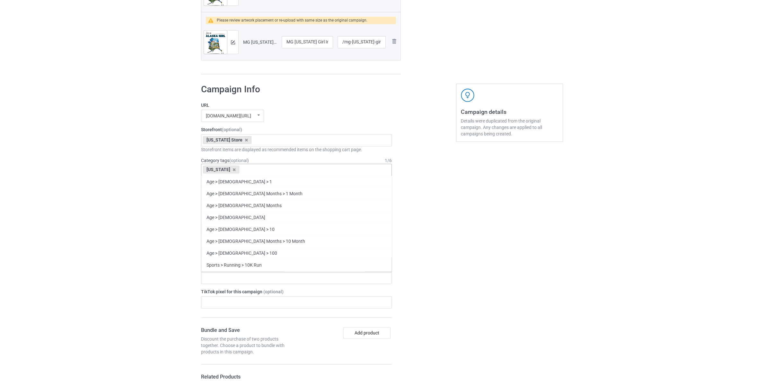
paste input "[US_STATE]"
type input "[US_STATE]"
click at [249, 256] on div "[US_STATE] Girl" at bounding box center [296, 253] width 190 height 12
paste input "[US_STATE]"
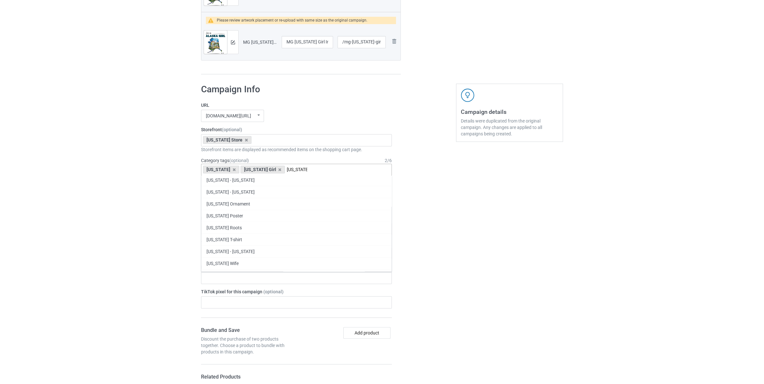
scroll to position [135, 0]
type input "[US_STATE]"
click at [234, 234] on div "[US_STATE] T-shirt" at bounding box center [296, 237] width 190 height 12
paste input "[US_STATE]"
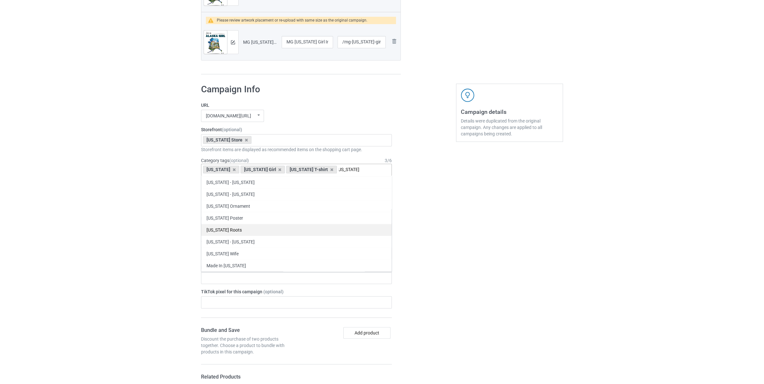
scroll to position [0, 0]
type input "[US_STATE]"
click at [234, 232] on div "[US_STATE] Roots" at bounding box center [296, 230] width 190 height 12
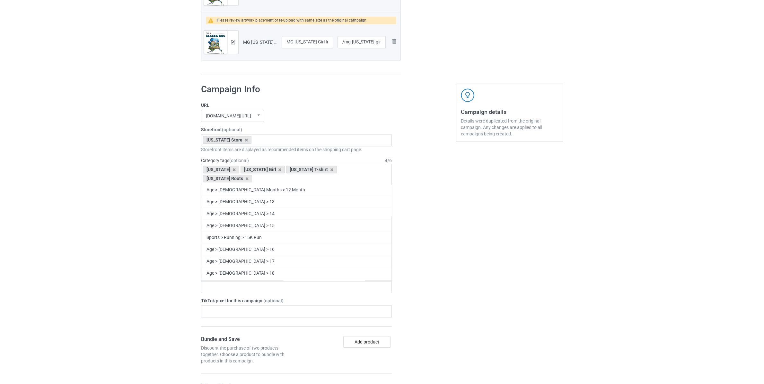
scroll to position [28261, 0]
click at [156, 248] on div "Bulk duplicate campaign Campaign to duplicate MG [US_STATE] Girl In [US_STATE] …" at bounding box center [382, 257] width 764 height 1171
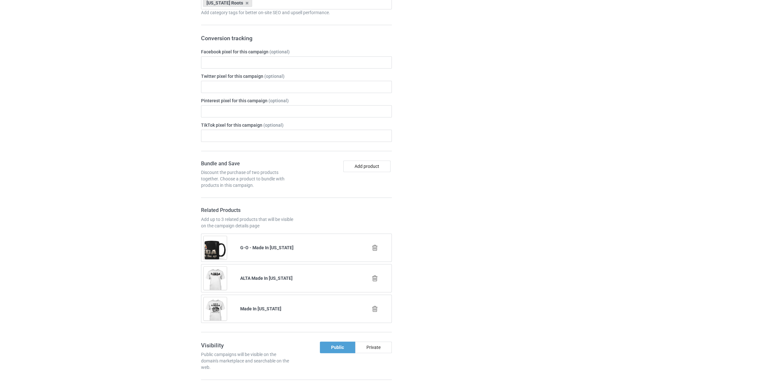
scroll to position [548, 0]
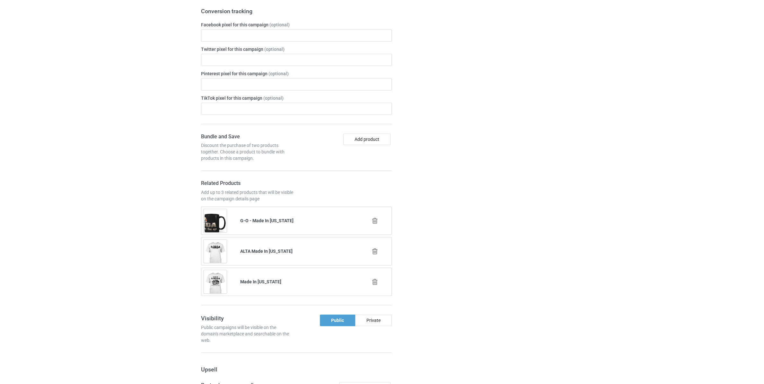
click at [375, 218] on icon at bounding box center [375, 220] width 8 height 7
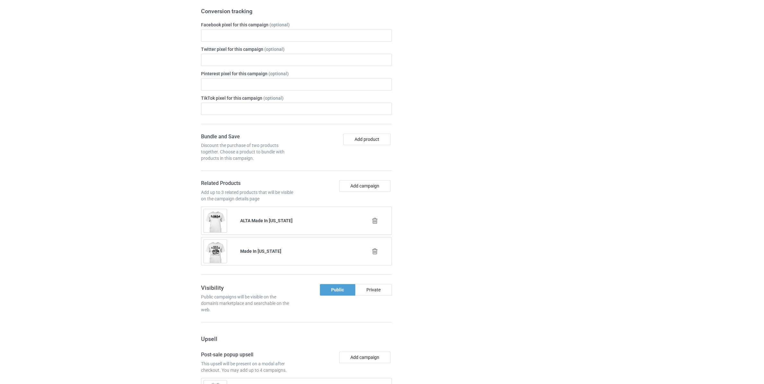
click at [375, 218] on icon at bounding box center [375, 220] width 8 height 7
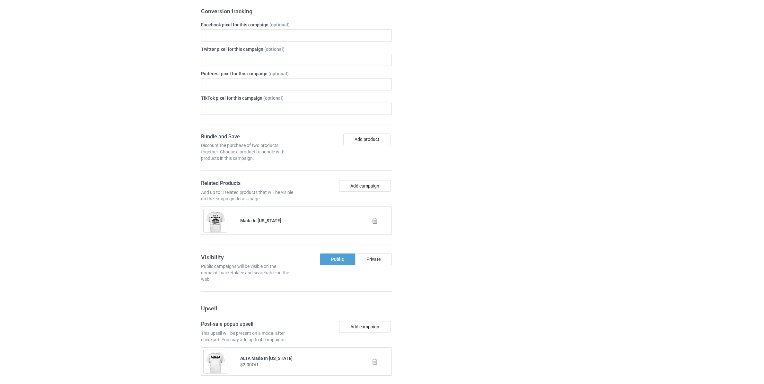
click at [375, 218] on icon at bounding box center [375, 220] width 8 height 7
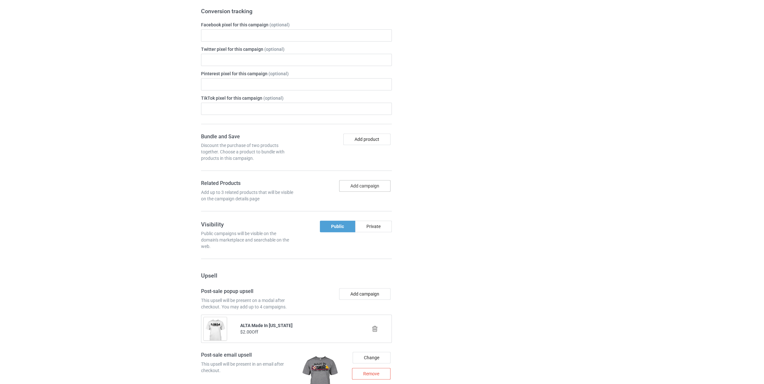
click at [369, 181] on button "Add campaign" at bounding box center [364, 186] width 51 height 12
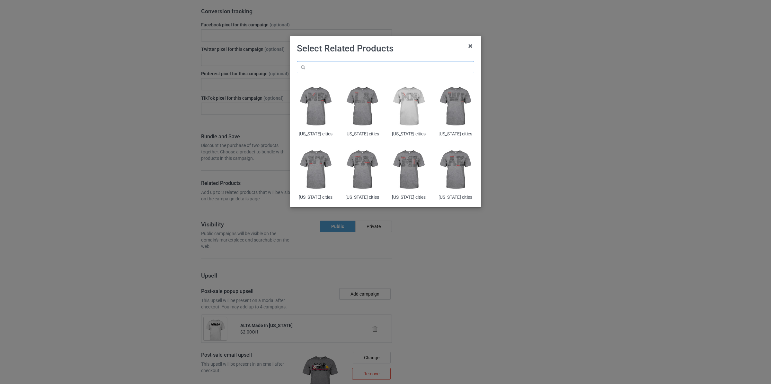
click at [344, 66] on input "text" at bounding box center [385, 67] width 177 height 12
paste input "[US_STATE]"
type input "[US_STATE] thank"
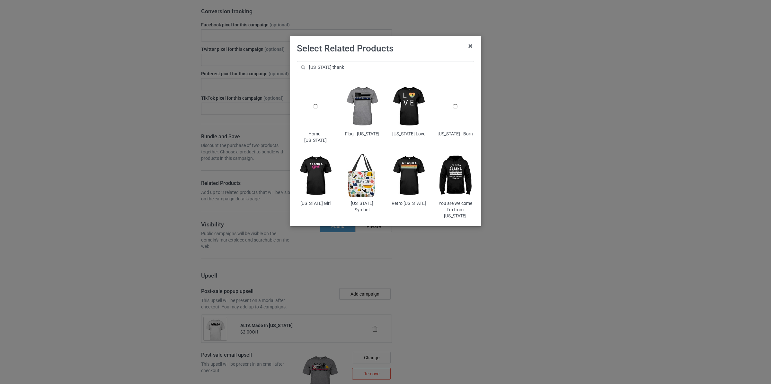
click at [453, 167] on img at bounding box center [456, 175] width 38 height 47
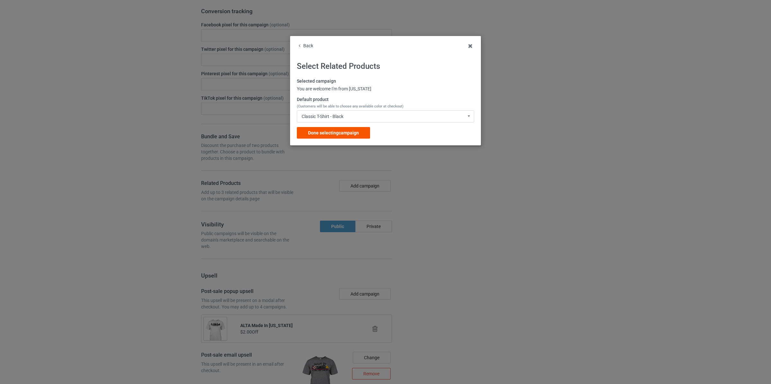
click at [336, 135] on span "Done selecting campaign" at bounding box center [333, 132] width 51 height 5
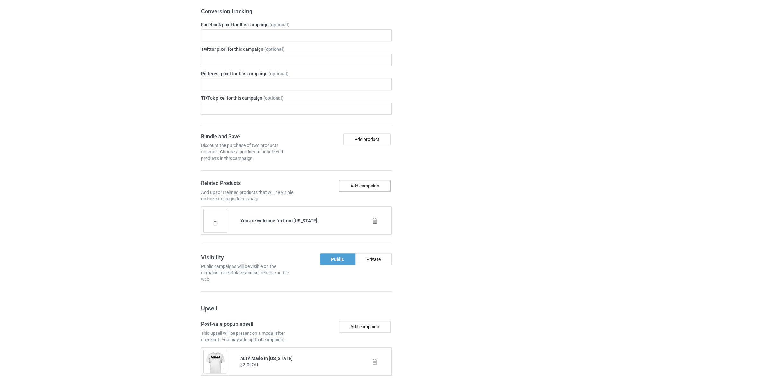
click at [370, 182] on button "Add campaign" at bounding box center [364, 186] width 51 height 12
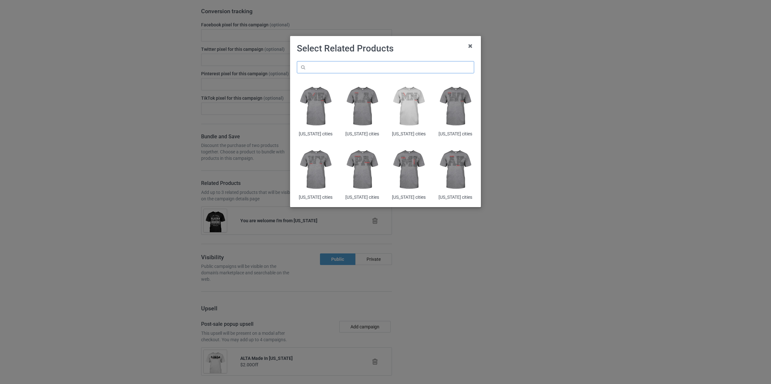
click at [350, 73] on input "text" at bounding box center [385, 67] width 177 height 12
paste input "[US_STATE]"
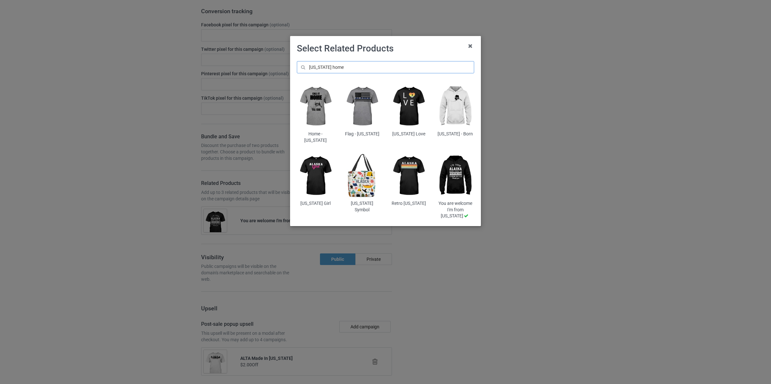
type input "[US_STATE] home"
click at [309, 109] on img at bounding box center [316, 106] width 38 height 47
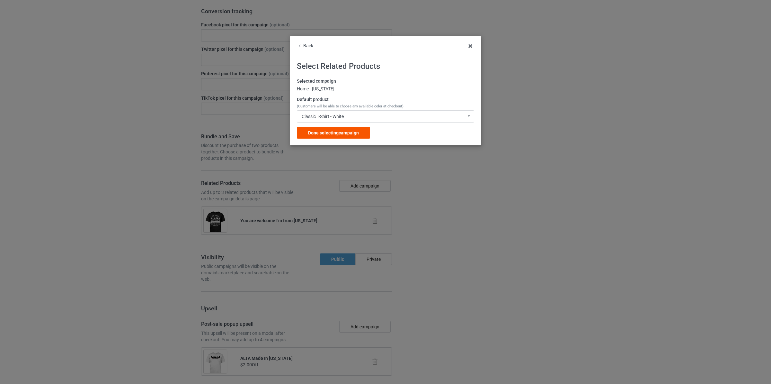
click at [357, 129] on div "Done selecting campaign" at bounding box center [333, 133] width 73 height 12
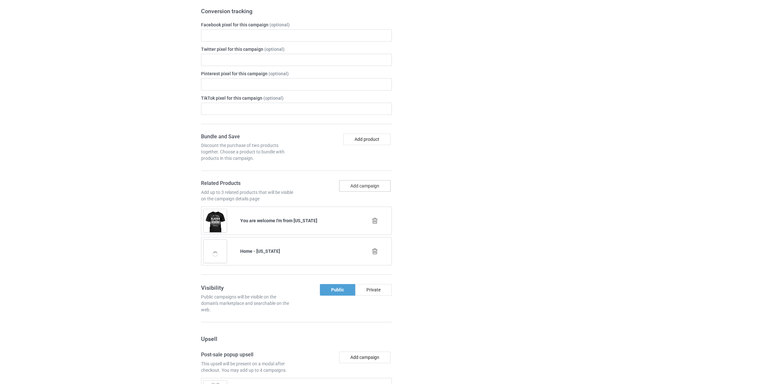
click at [362, 182] on button "Add campaign" at bounding box center [364, 186] width 51 height 12
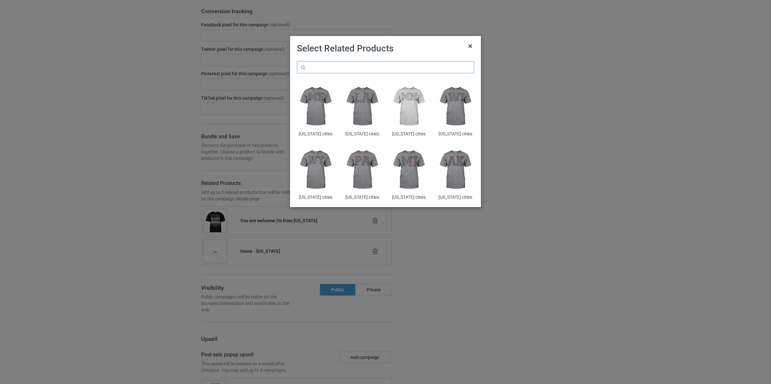
click at [342, 67] on input "text" at bounding box center [385, 67] width 177 height 12
paste input "[US_STATE]"
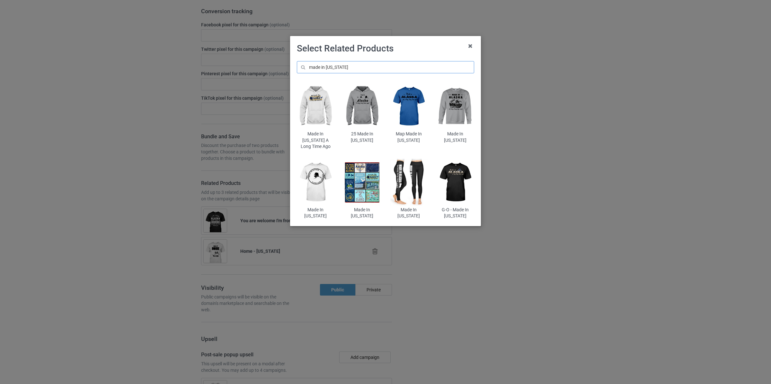
type input "made in [US_STATE]"
click at [311, 110] on img at bounding box center [316, 106] width 38 height 47
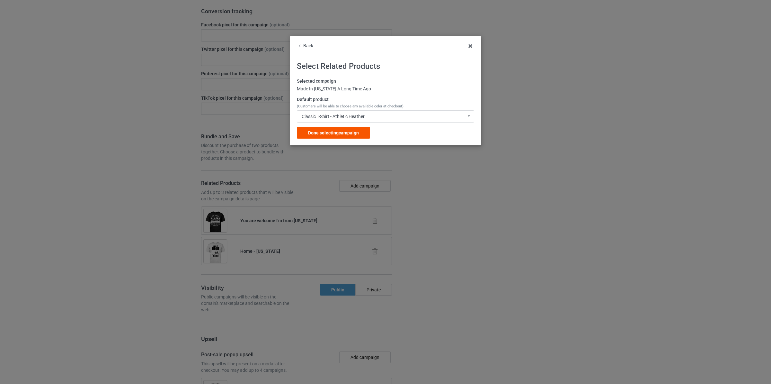
click at [341, 129] on div "Done selecting campaign" at bounding box center [333, 133] width 73 height 12
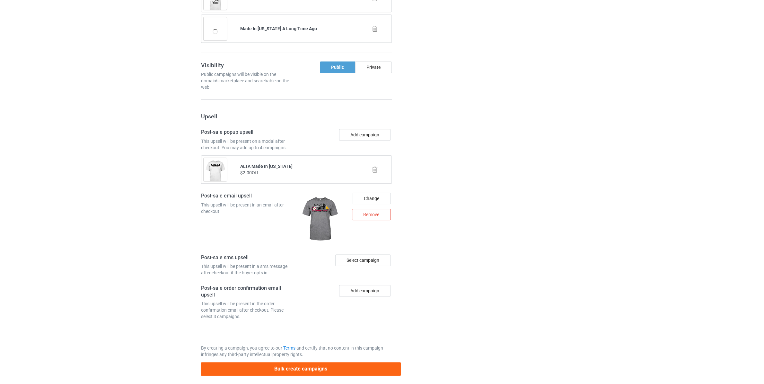
scroll to position [801, 0]
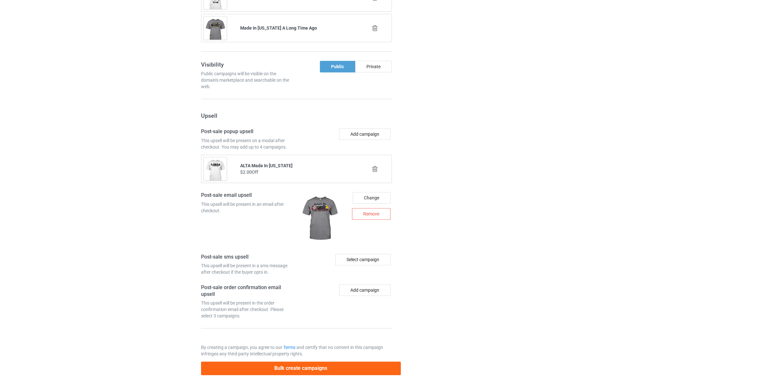
drag, startPoint x: 374, startPoint y: 163, endPoint x: 369, endPoint y: 153, distance: 11.4
click at [374, 165] on icon at bounding box center [375, 168] width 8 height 7
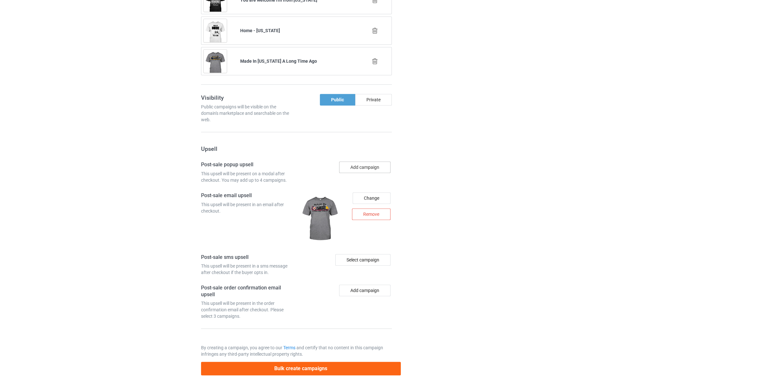
click at [369, 161] on button "Add campaign" at bounding box center [364, 167] width 51 height 12
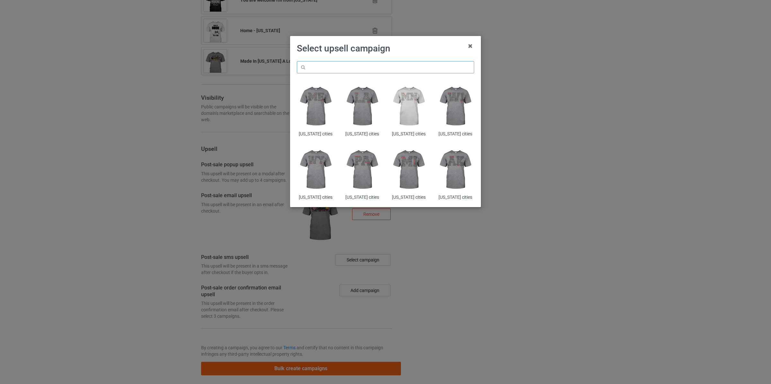
click at [353, 70] on input "text" at bounding box center [385, 67] width 177 height 12
paste input "made in [US_STATE]"
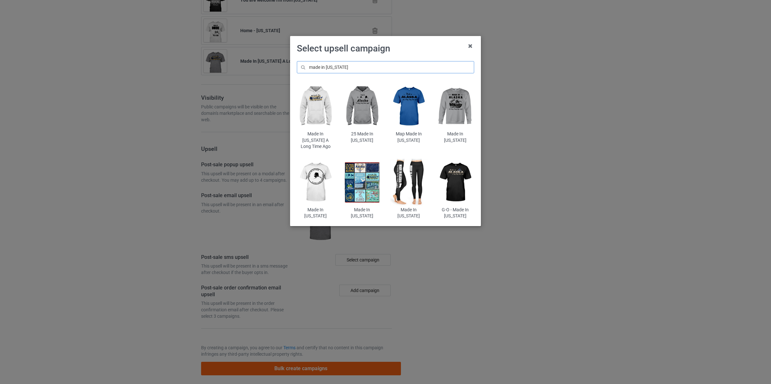
type input "made in [US_STATE]"
click at [361, 103] on img at bounding box center [362, 106] width 38 height 47
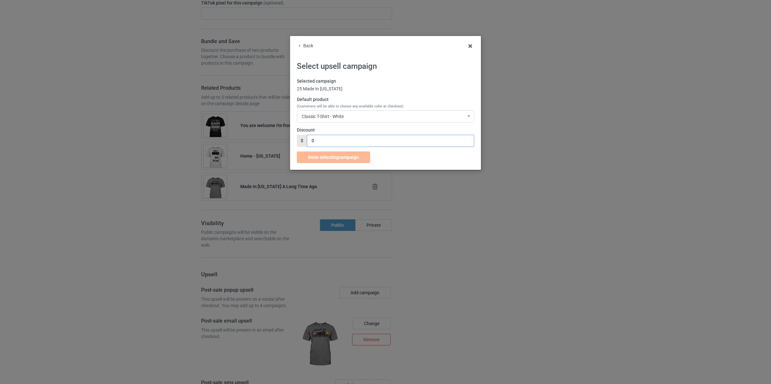
click at [342, 143] on input "0" at bounding box center [390, 141] width 167 height 12
type input "01"
click at [342, 154] on div "Done selecting campaign" at bounding box center [333, 157] width 73 height 12
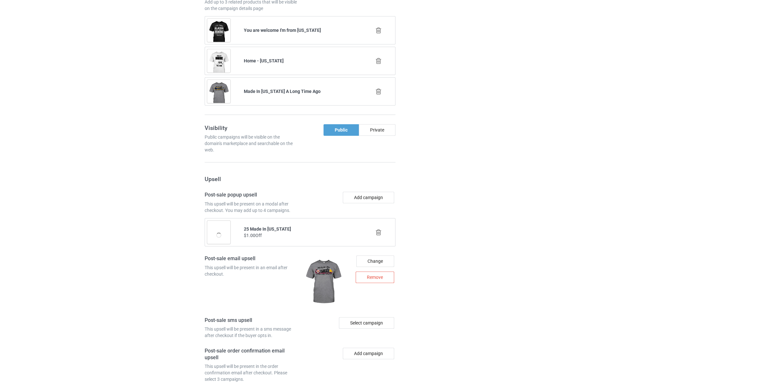
scroll to position [747, 0]
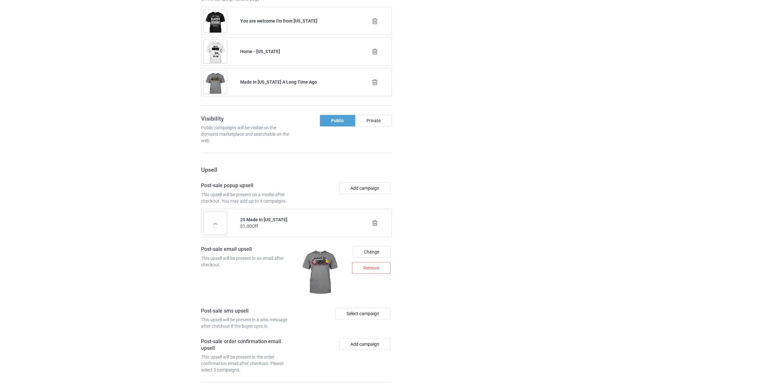
click at [372, 177] on form "URL [DOMAIN_NAME][URL] undefined/ [DOMAIN_NAME][URL] undefined/ [DOMAIN_NAME][U…" at bounding box center [296, 36] width 191 height 673
click at [372, 182] on button "Add campaign" at bounding box center [364, 188] width 51 height 12
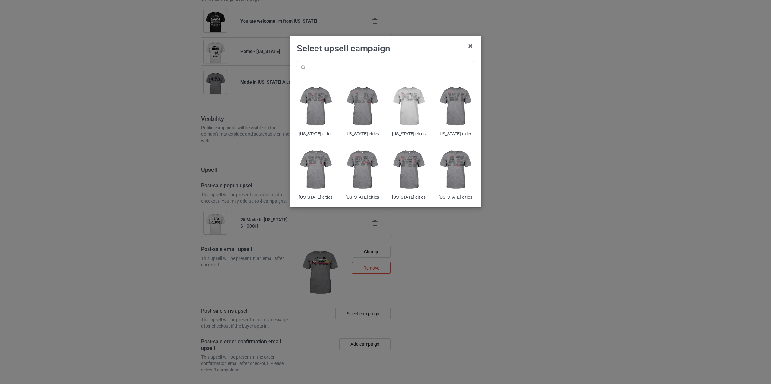
click at [359, 72] on input "text" at bounding box center [385, 67] width 177 height 12
paste input "made in [US_STATE]"
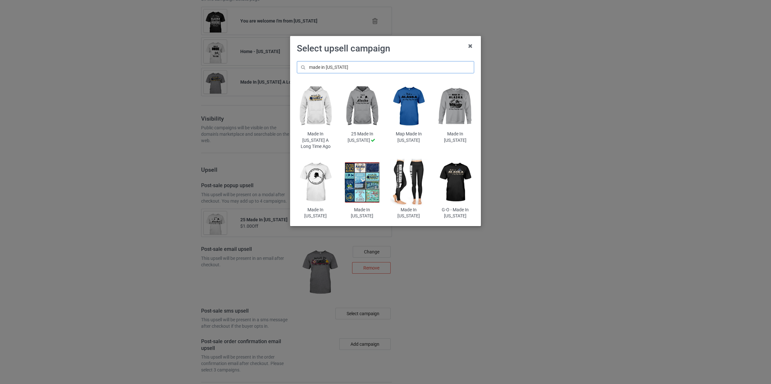
type input "made in [US_STATE]"
click at [411, 105] on img at bounding box center [409, 106] width 38 height 47
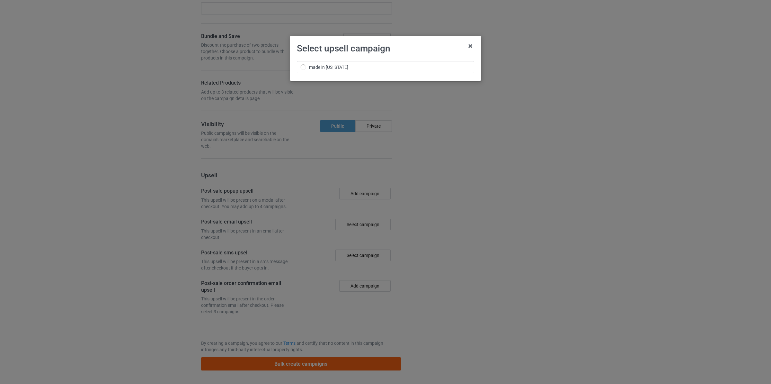
scroll to position [643, 0]
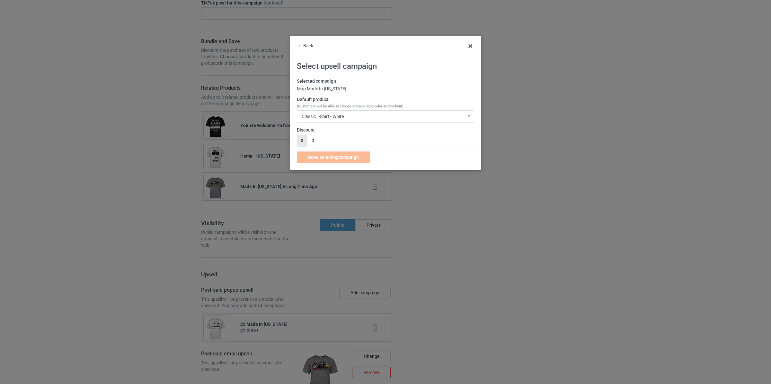
click at [326, 145] on input "0" at bounding box center [390, 141] width 167 height 12
click at [329, 153] on div "Done selecting campaign Discount is too large and would incur negative profit f…" at bounding box center [334, 157] width 75 height 12
click at [329, 143] on input "02" at bounding box center [390, 141] width 167 height 12
type input "1"
click at [330, 157] on span "Done selecting campaign" at bounding box center [333, 156] width 51 height 5
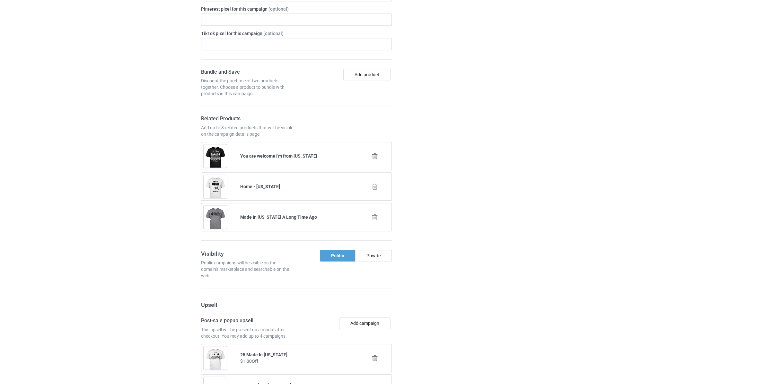
scroll to position [815, 0]
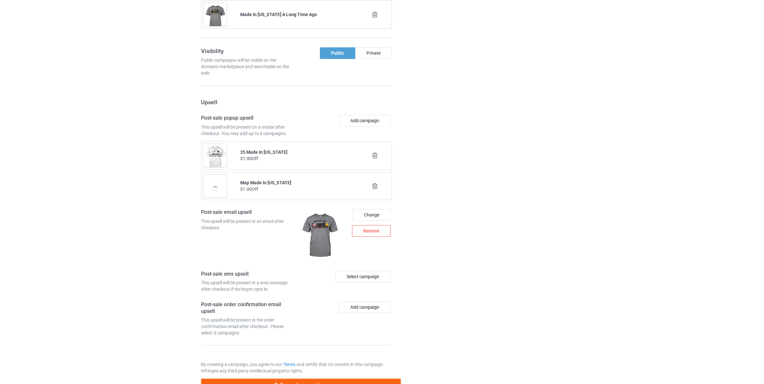
click at [374, 228] on div "Remove" at bounding box center [371, 231] width 39 height 12
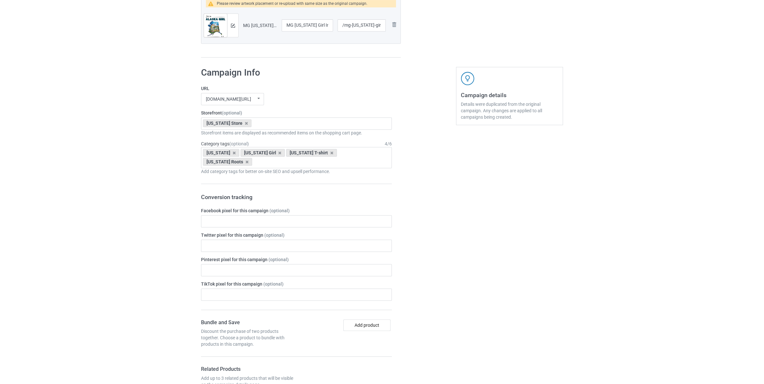
scroll to position [160, 0]
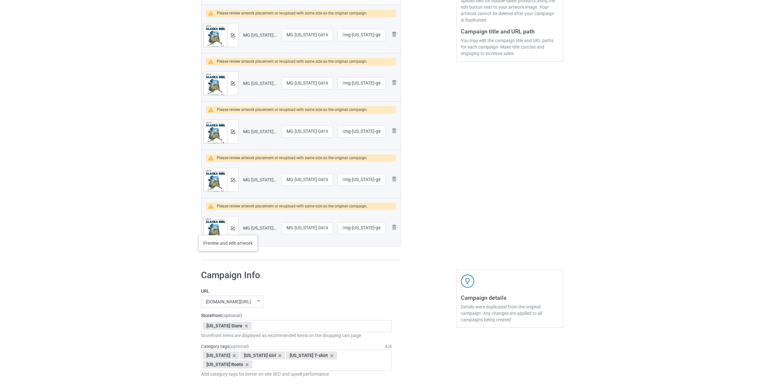
click at [228, 228] on div at bounding box center [232, 227] width 11 height 23
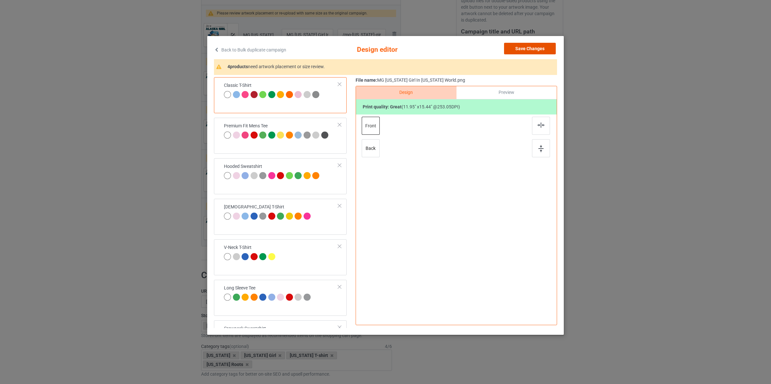
click at [509, 54] on button "Save Changes" at bounding box center [530, 49] width 52 height 12
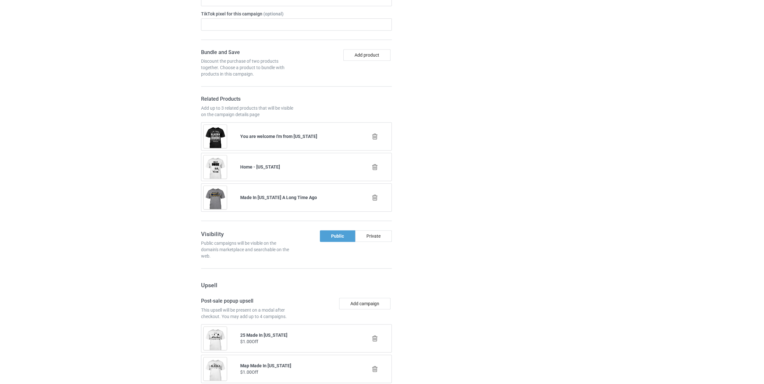
scroll to position [801, 0]
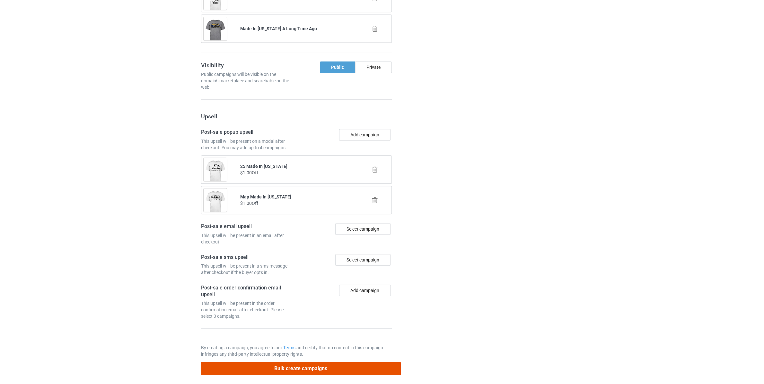
click at [382, 366] on button "Bulk create campaigns" at bounding box center [301, 367] width 200 height 13
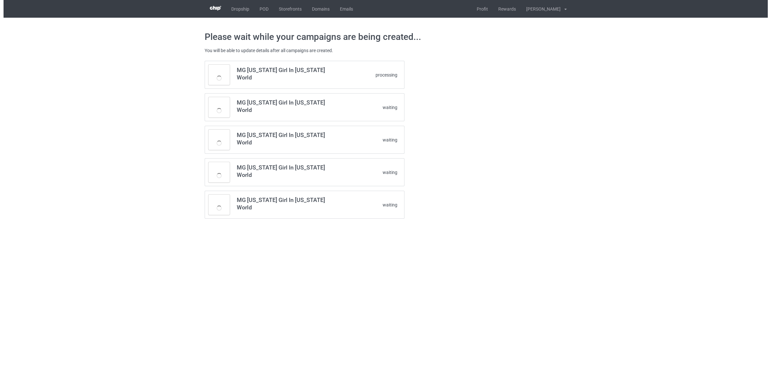
scroll to position [0, 0]
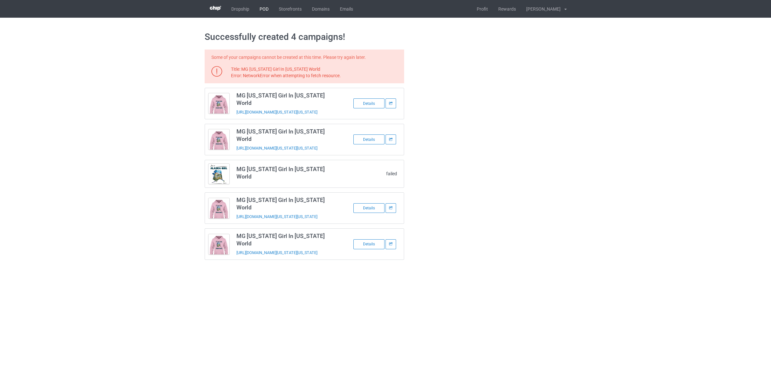
click at [263, 11] on link "POD" at bounding box center [263, 9] width 19 height 18
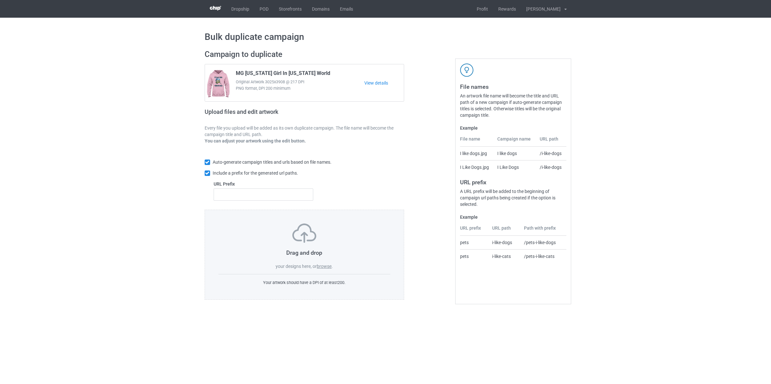
click at [329, 267] on label "browse" at bounding box center [324, 265] width 15 height 5
click at [0, 0] on input "browse" at bounding box center [0, 0] width 0 height 0
click at [322, 268] on label "browse" at bounding box center [324, 265] width 15 height 5
click at [0, 0] on input "browse" at bounding box center [0, 0] width 0 height 0
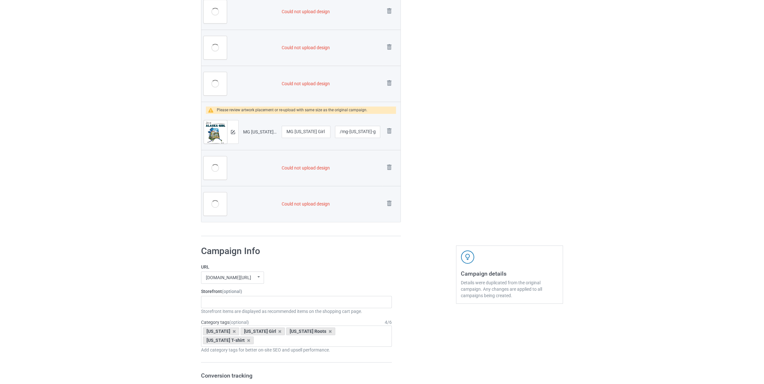
scroll to position [775, 0]
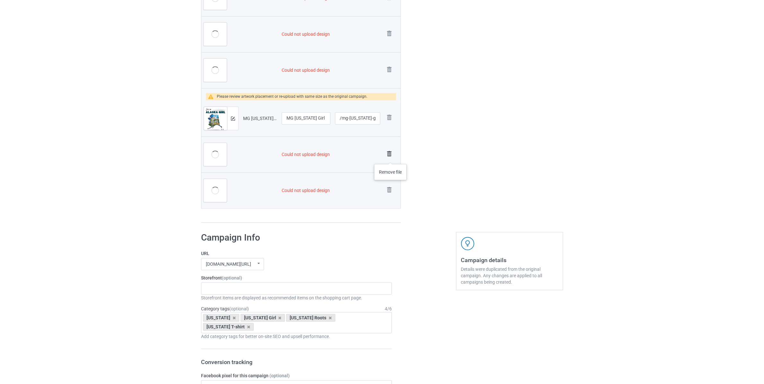
click at [391, 157] on img at bounding box center [389, 153] width 9 height 9
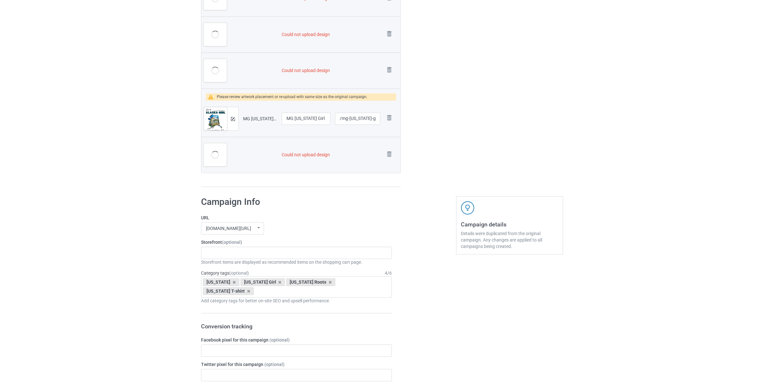
click at [0, 0] on img at bounding box center [0, 0] width 0 height 0
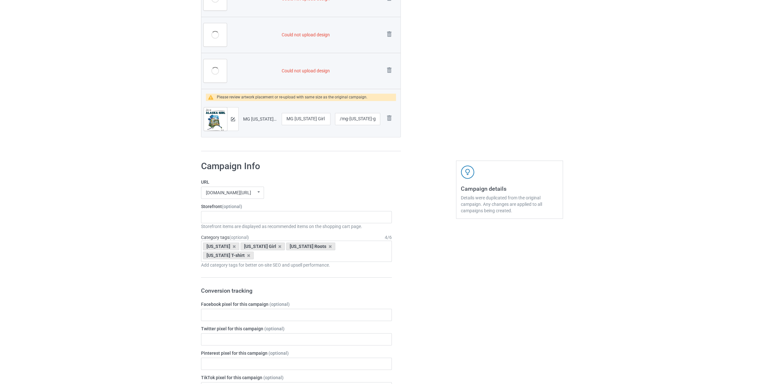
scroll to position [627, 0]
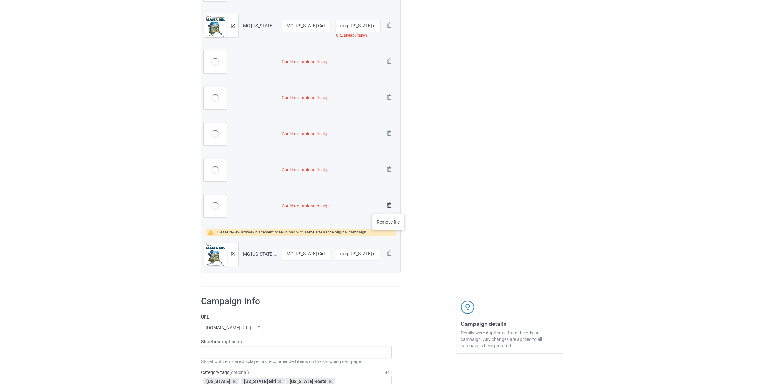
click at [388, 207] on img at bounding box center [389, 204] width 9 height 9
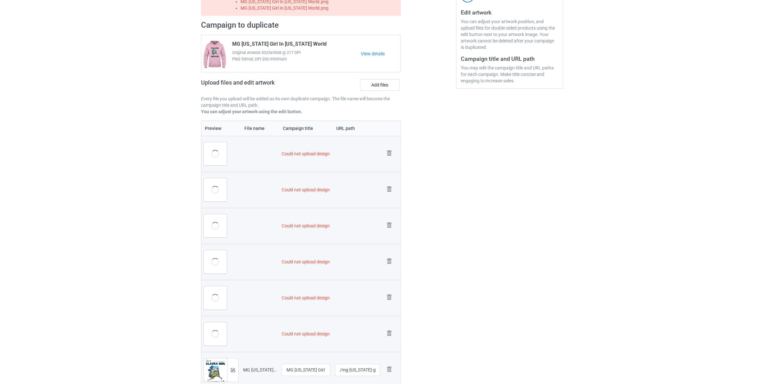
scroll to position [114, 0]
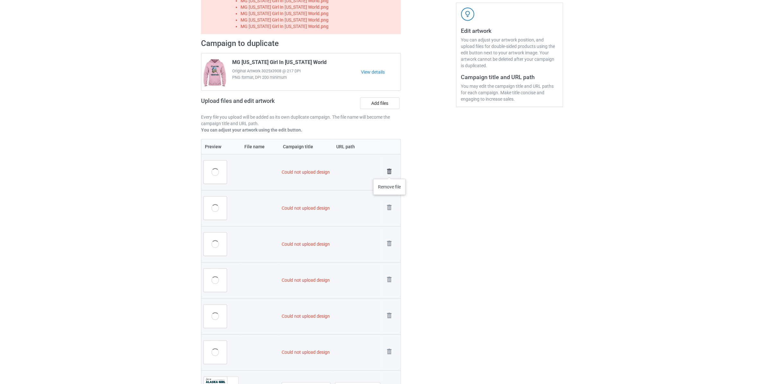
click at [390, 172] on img at bounding box center [389, 171] width 9 height 9
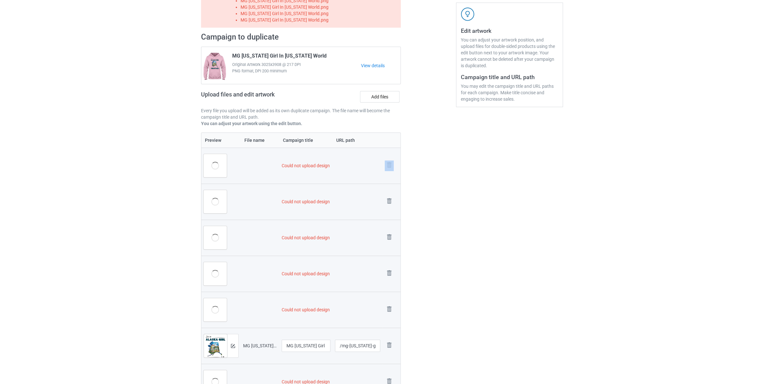
click at [390, 171] on link at bounding box center [389, 165] width 9 height 11
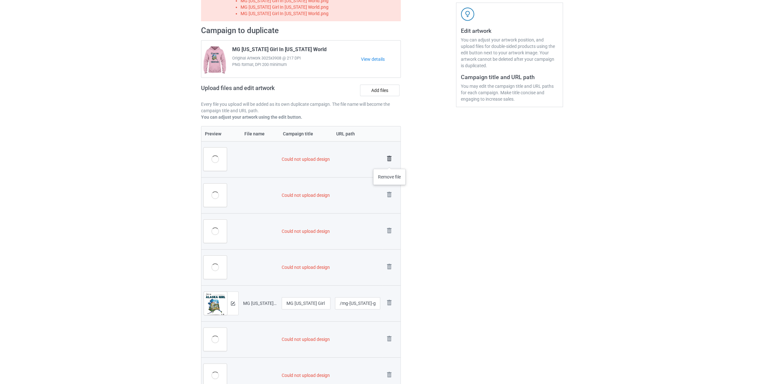
click at [390, 162] on img at bounding box center [389, 158] width 9 height 9
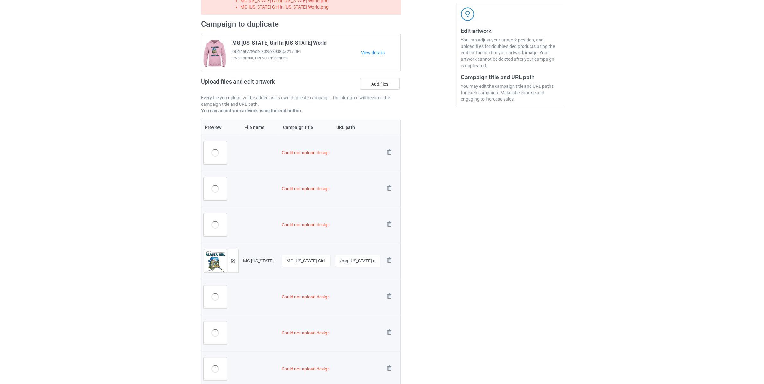
click at [390, 161] on td "Remove file" at bounding box center [392, 153] width 18 height 36
click at [391, 149] on td "Remove file" at bounding box center [392, 153] width 18 height 36
click at [391, 152] on img at bounding box center [389, 151] width 9 height 9
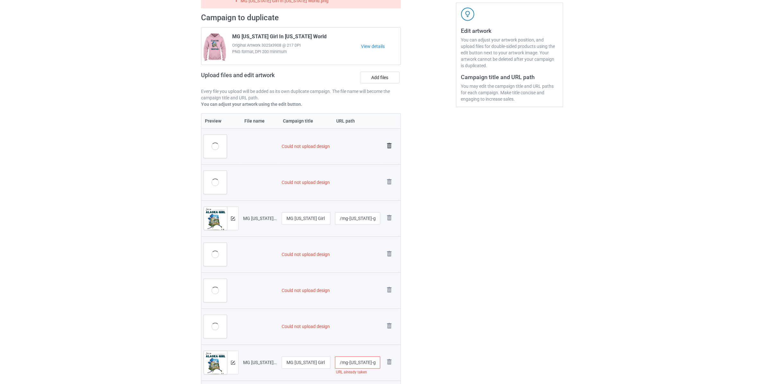
click at [391, 146] on img at bounding box center [389, 145] width 9 height 9
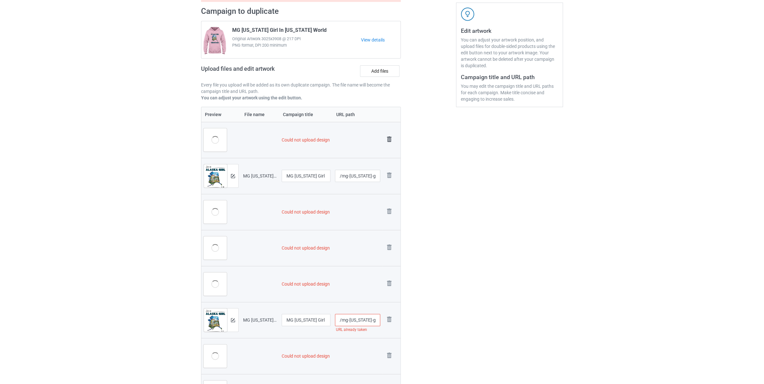
click at [391, 142] on img at bounding box center [389, 139] width 9 height 9
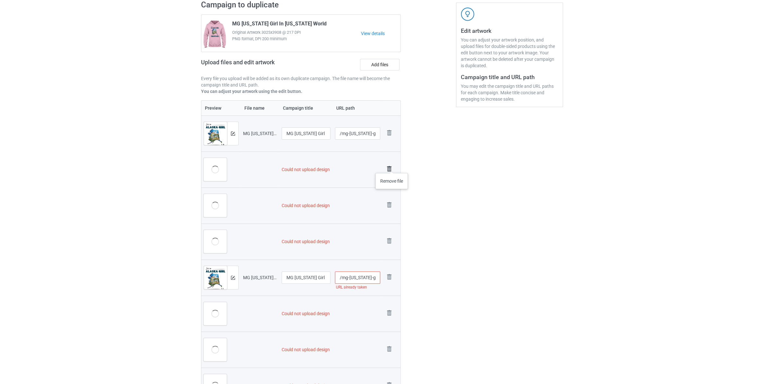
click at [392, 166] on img at bounding box center [389, 168] width 9 height 9
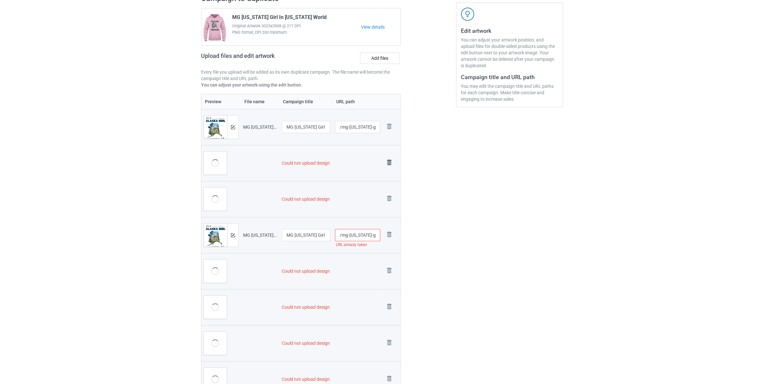
click at [391, 163] on img at bounding box center [389, 162] width 9 height 9
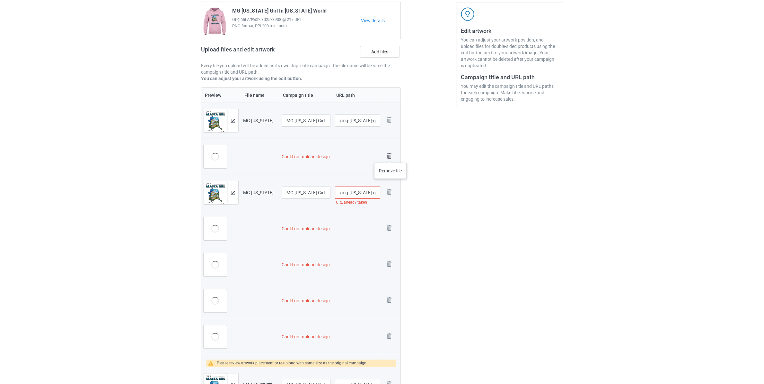
click at [391, 156] on img at bounding box center [389, 155] width 9 height 9
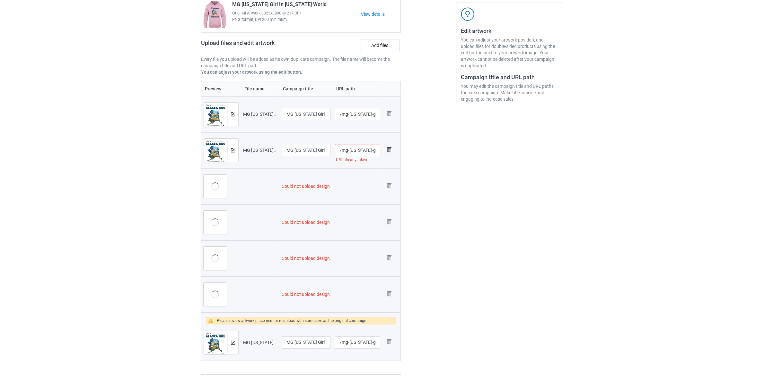
click at [391, 149] on img at bounding box center [389, 149] width 9 height 9
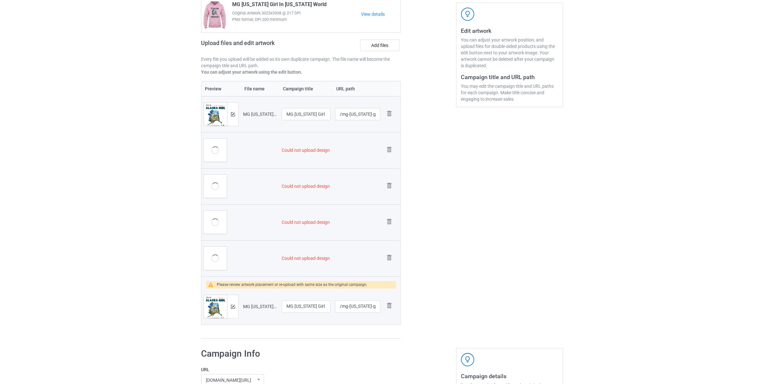
click at [0, 0] on img at bounding box center [0, 0] width 0 height 0
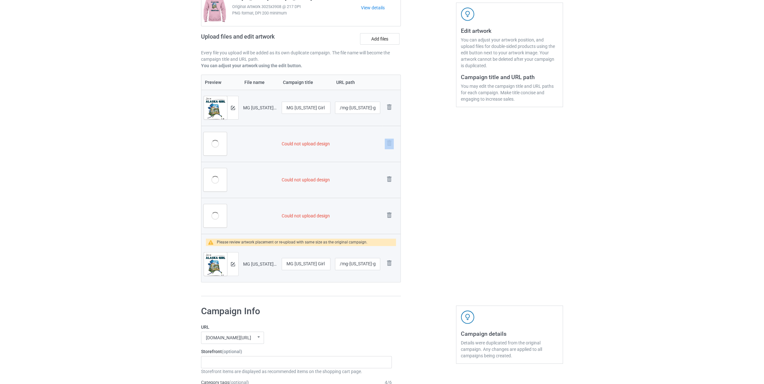
click at [391, 149] on link at bounding box center [389, 143] width 9 height 11
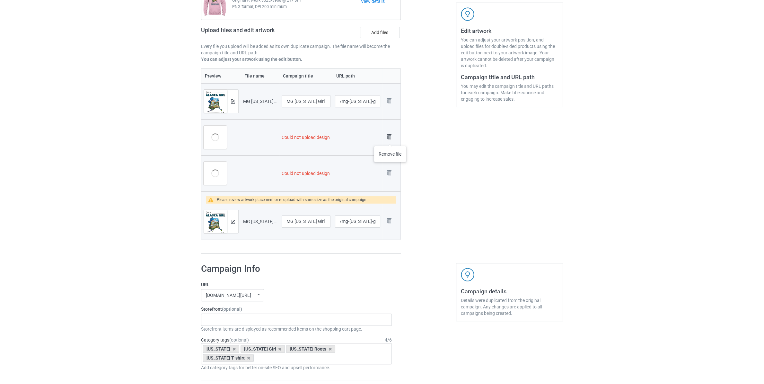
click at [390, 138] on img at bounding box center [389, 136] width 9 height 9
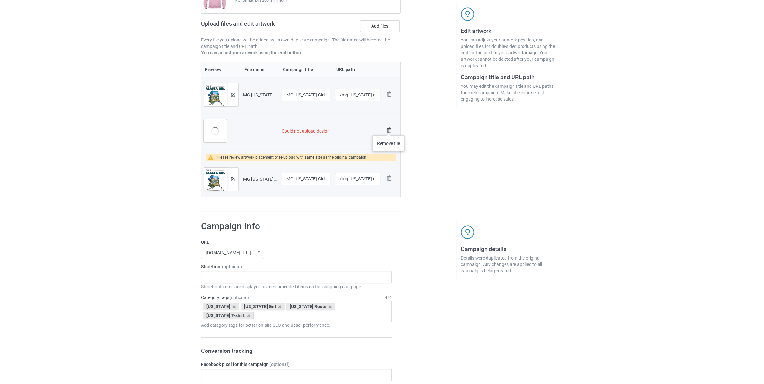
click at [389, 129] on img at bounding box center [389, 130] width 9 height 9
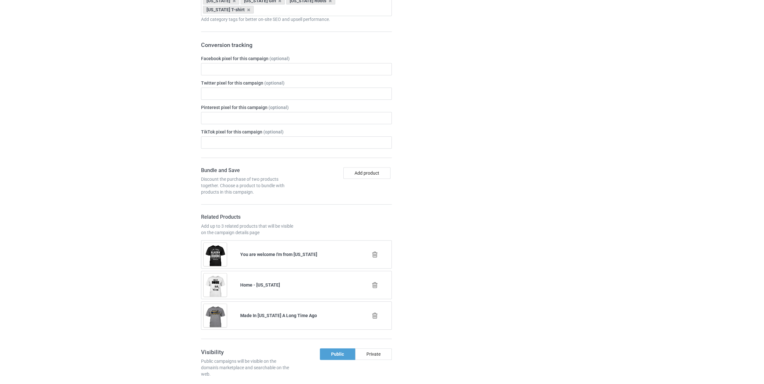
scroll to position [155, 0]
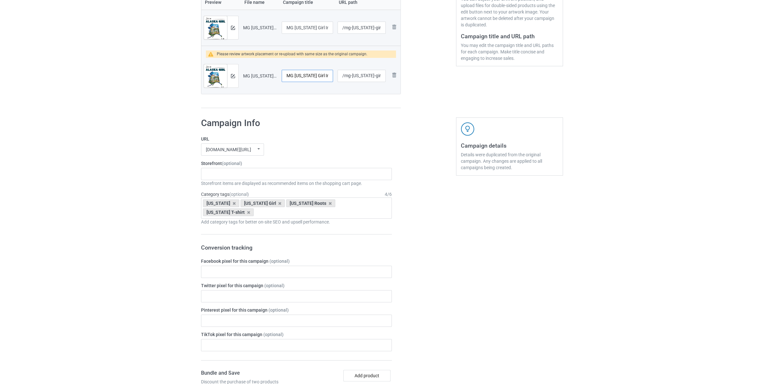
click at [300, 75] on input "MG Alaska Girl In Texas World" at bounding box center [307, 76] width 51 height 12
click at [252, 180] on div "Staten Island Store My Memories Store [GEOGRAPHIC_DATA] Store [GEOGRAPHIC_DATA]…" at bounding box center [296, 174] width 191 height 12
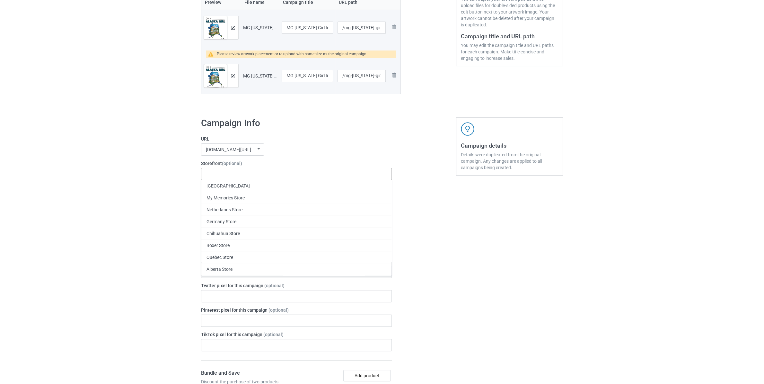
paste input "[US_STATE]"
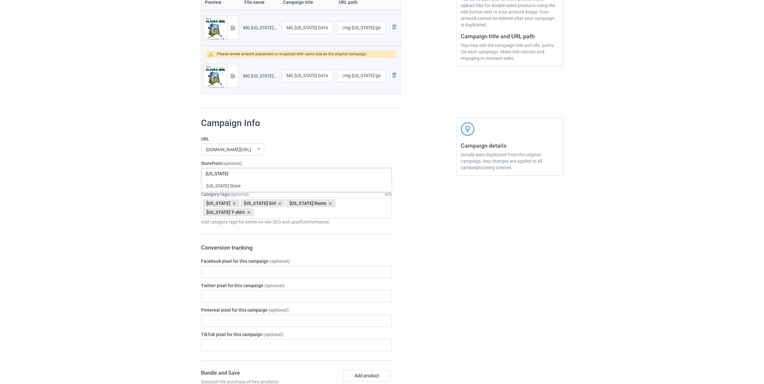
type input "[US_STATE]"
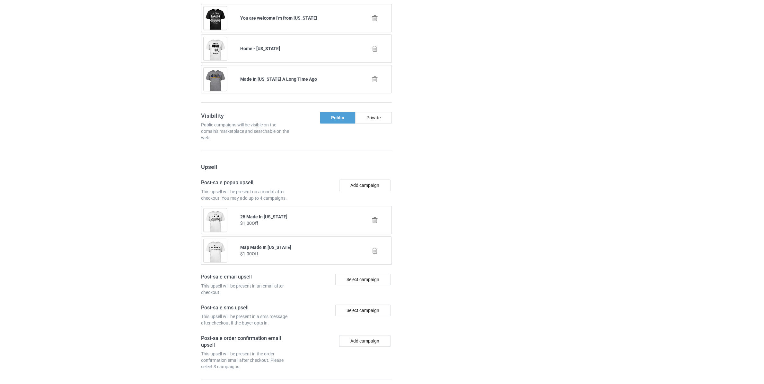
scroll to position [644, 0]
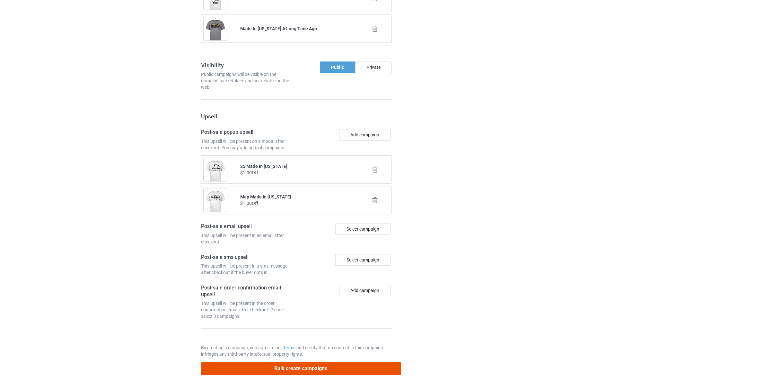
click at [367, 365] on button "Bulk create campaigns" at bounding box center [301, 367] width 200 height 13
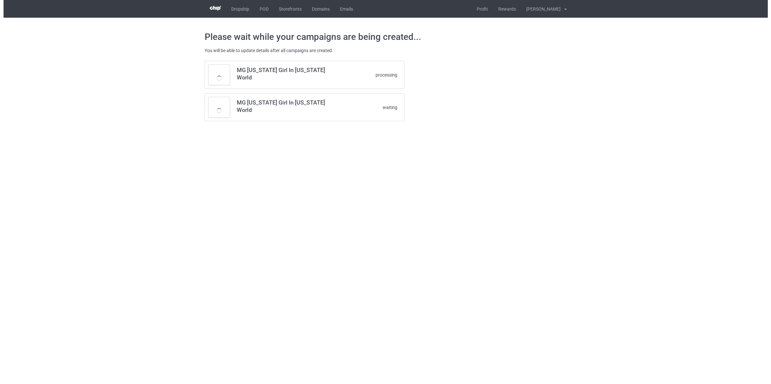
scroll to position [0, 0]
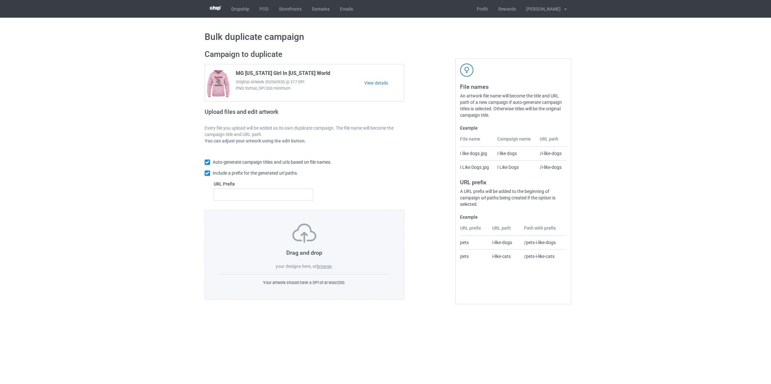
click at [328, 267] on label "browse" at bounding box center [324, 265] width 15 height 5
click at [0, 0] on input "browse" at bounding box center [0, 0] width 0 height 0
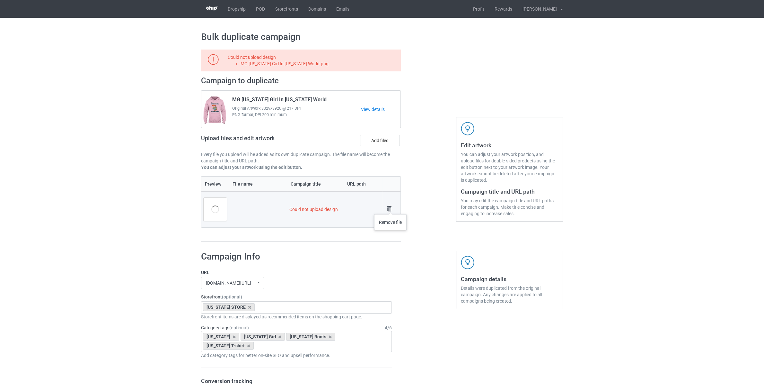
click at [391, 207] on img at bounding box center [389, 208] width 9 height 9
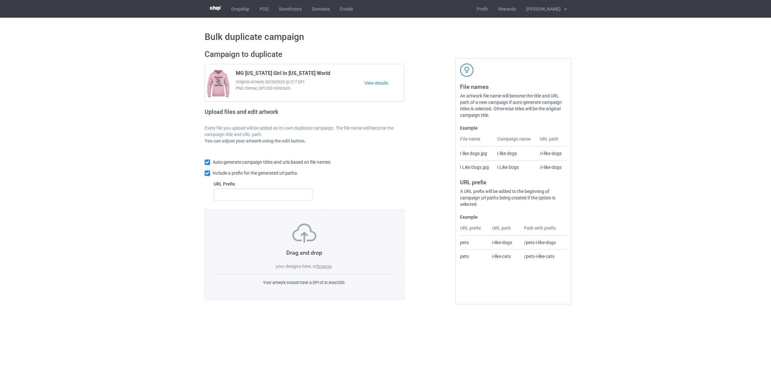
click at [323, 269] on label "browse" at bounding box center [324, 265] width 15 height 5
click at [0, 0] on input "browse" at bounding box center [0, 0] width 0 height 0
